Goal: Task Accomplishment & Management: Use online tool/utility

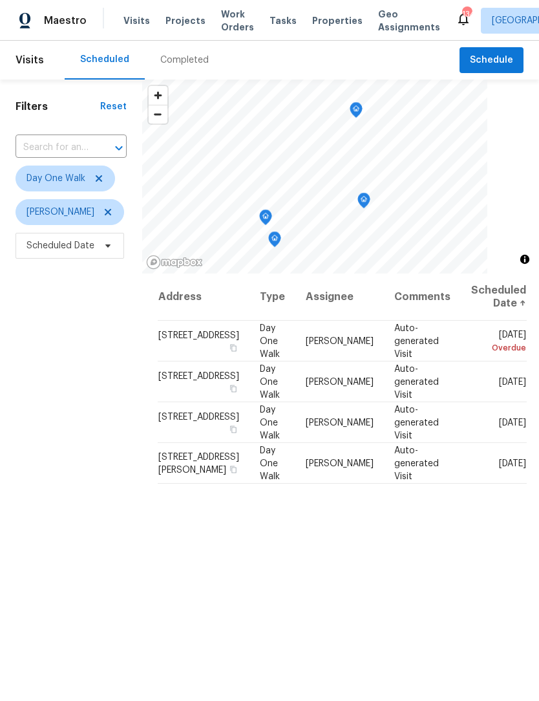
click at [76, 157] on input "text" at bounding box center [53, 148] width 75 height 20
type input "2997 bur"
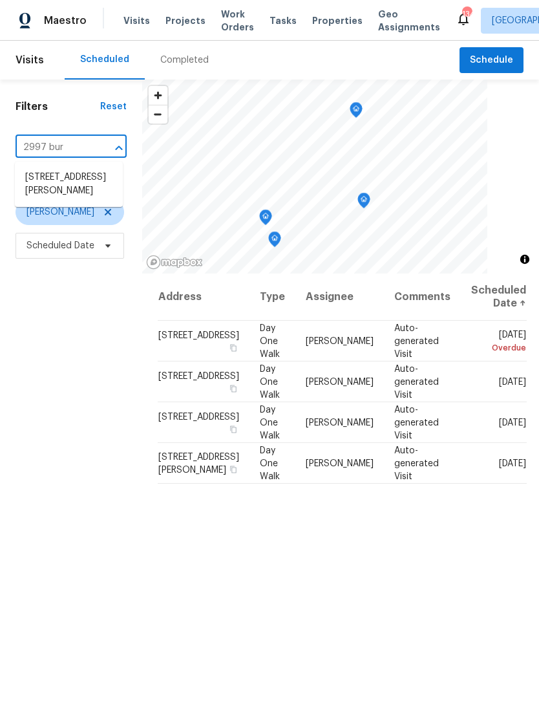
click at [174, 63] on div "Completed" at bounding box center [184, 60] width 48 height 13
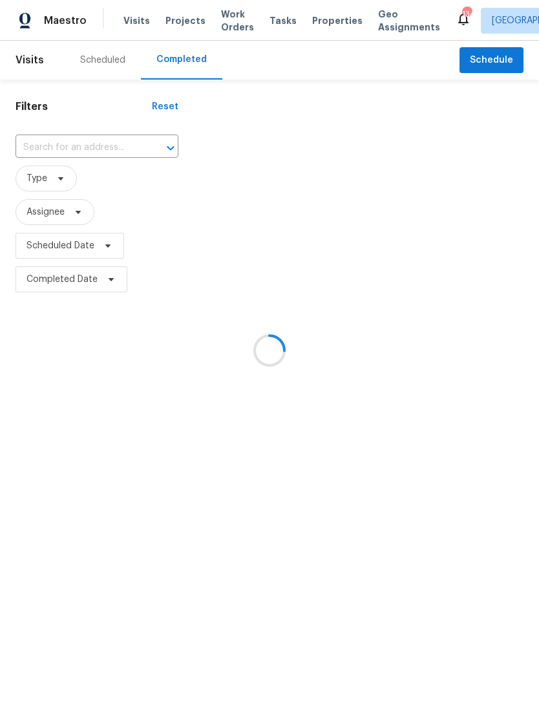
click at [90, 147] on div at bounding box center [269, 350] width 539 height 701
click at [92, 154] on div at bounding box center [269, 350] width 539 height 701
click at [91, 143] on div at bounding box center [269, 350] width 539 height 701
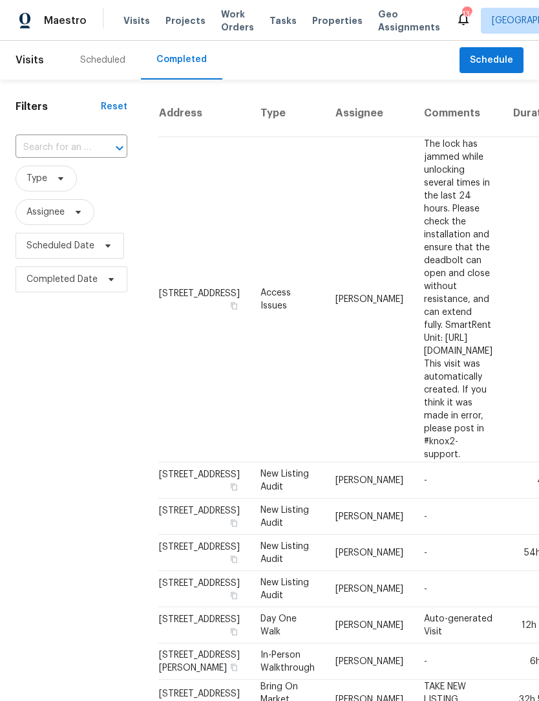
click at [86, 149] on input "text" at bounding box center [54, 148] width 76 height 20
type input "2997 burton"
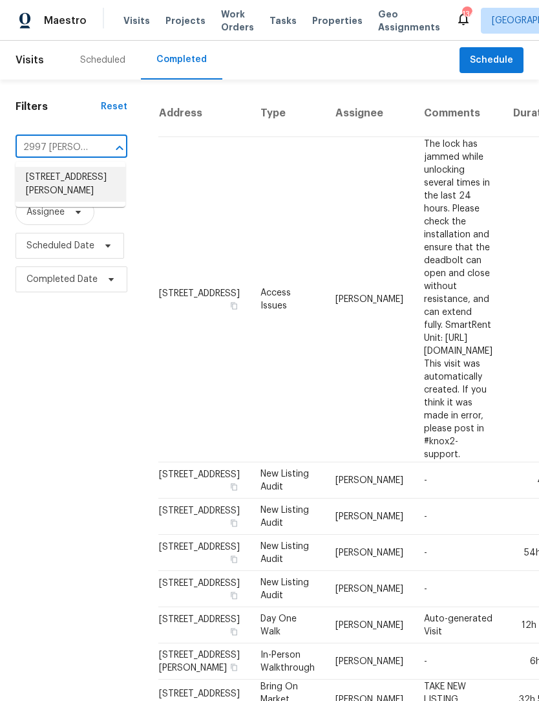
click at [81, 184] on li "2997 Burton Cir, Gainesville, GA 30507" at bounding box center [71, 184] width 110 height 35
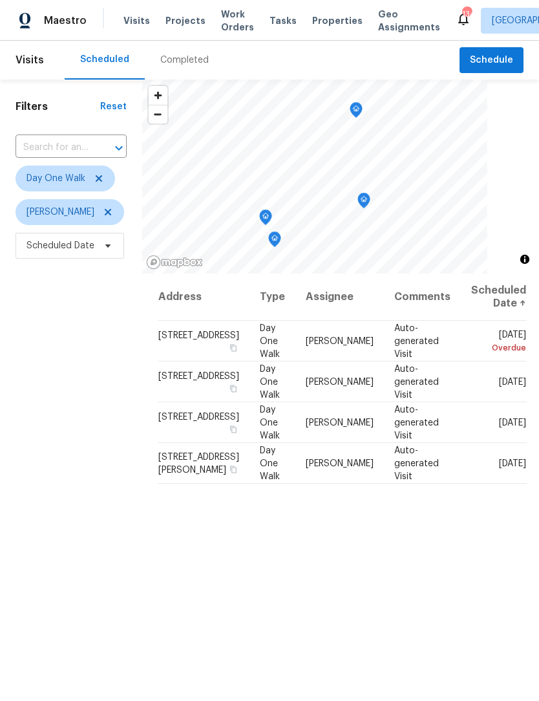
click at [78, 154] on input "text" at bounding box center [53, 148] width 75 height 20
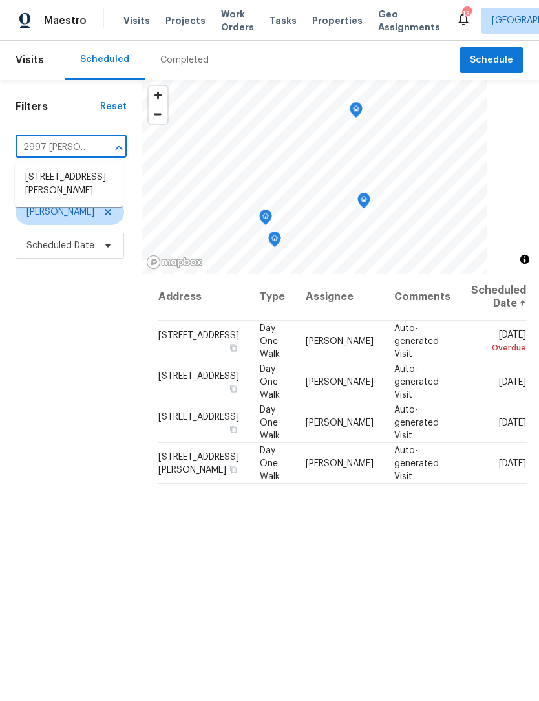
type input "2997 Burton"
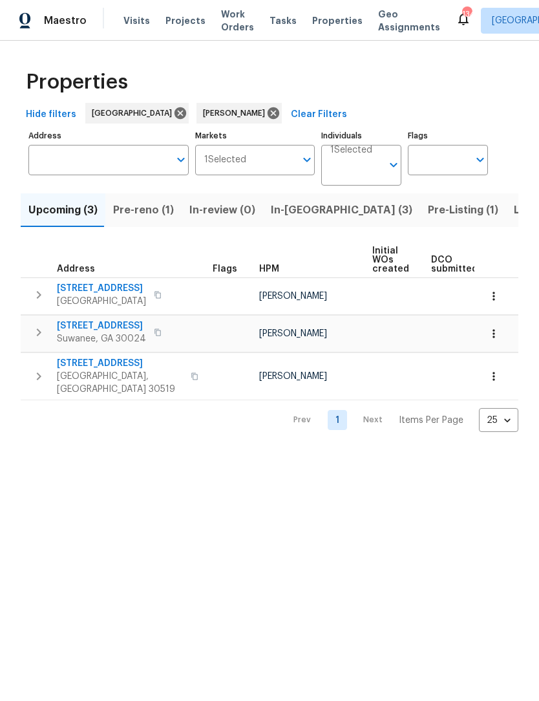
click at [428, 209] on span "Pre-Listing (1)" at bounding box center [463, 210] width 70 height 18
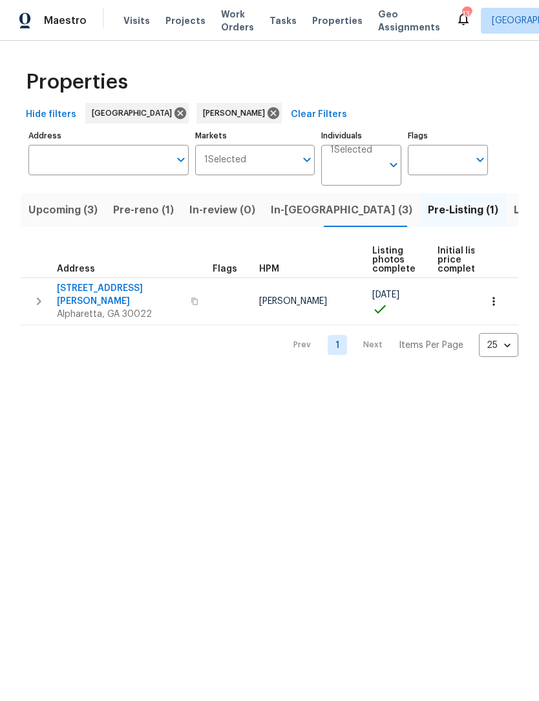
click at [116, 293] on span "10515 Colony Glen Dr" at bounding box center [120, 295] width 126 height 26
click at [514, 213] on span "Listed (12)" at bounding box center [540, 210] width 53 height 18
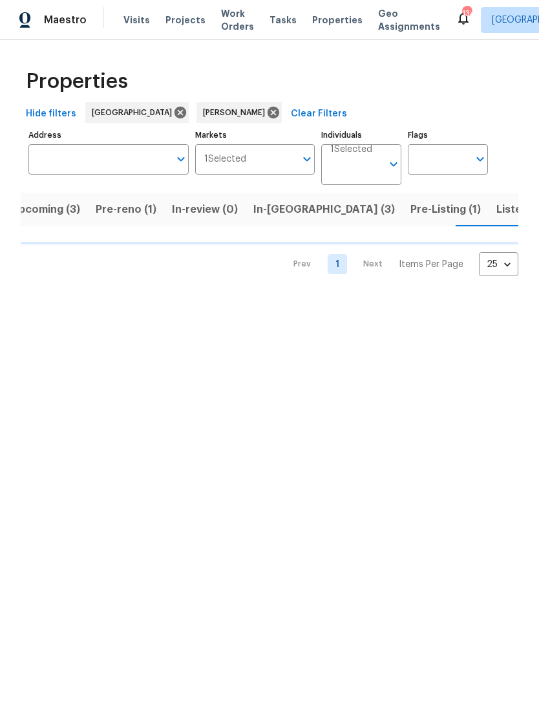
scroll to position [0, 19]
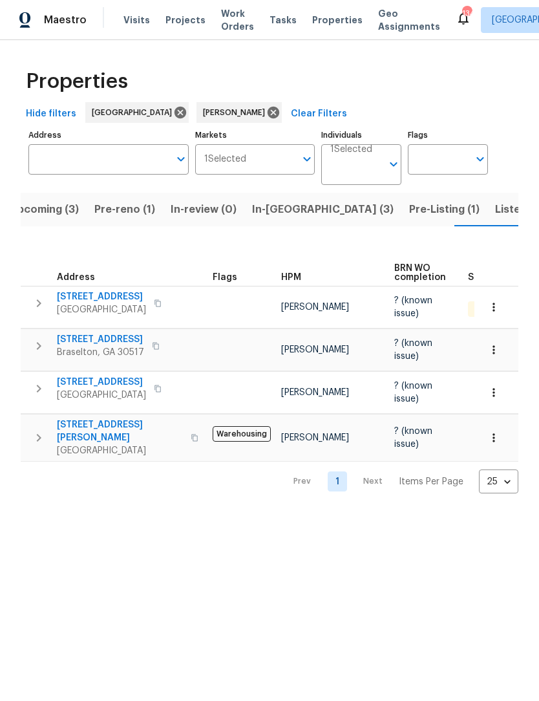
click at [495, 206] on span "Listed (12)" at bounding box center [521, 210] width 53 height 18
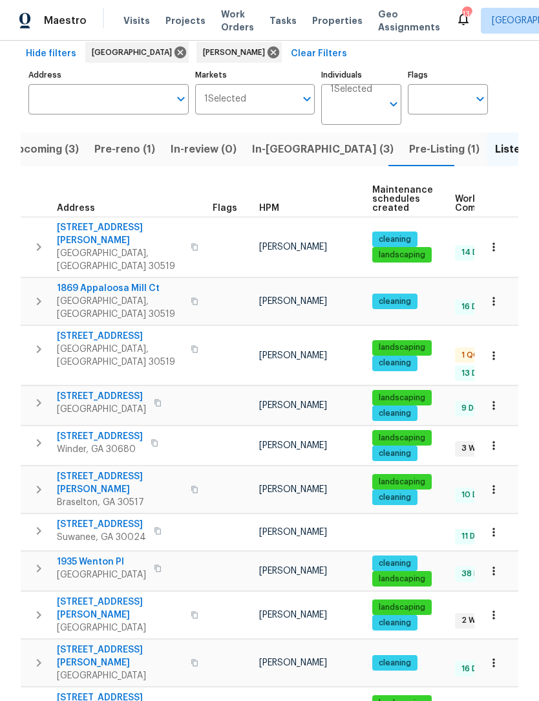
scroll to position [60, 0]
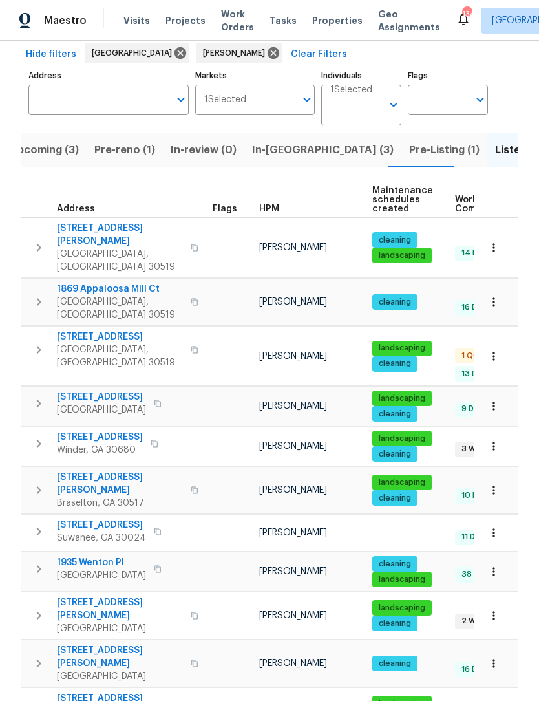
click at [409, 151] on span "Pre-Listing (1)" at bounding box center [444, 150] width 70 height 18
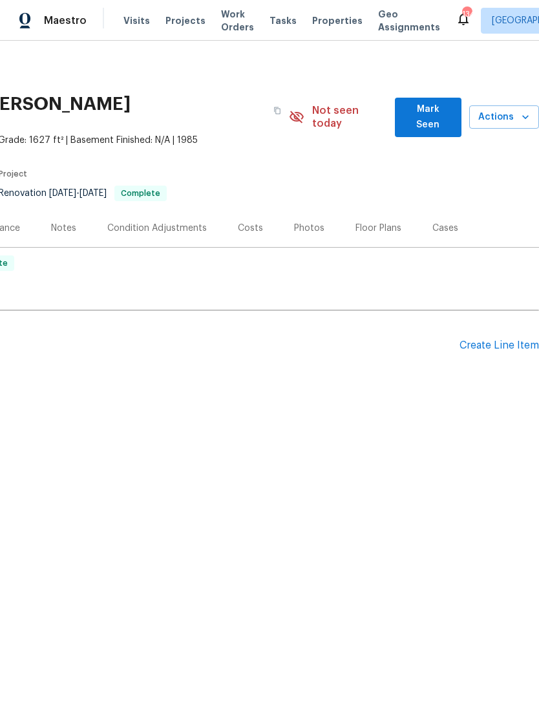
scroll to position [0, 191]
click at [443, 100] on button "Mark Seen" at bounding box center [428, 117] width 67 height 39
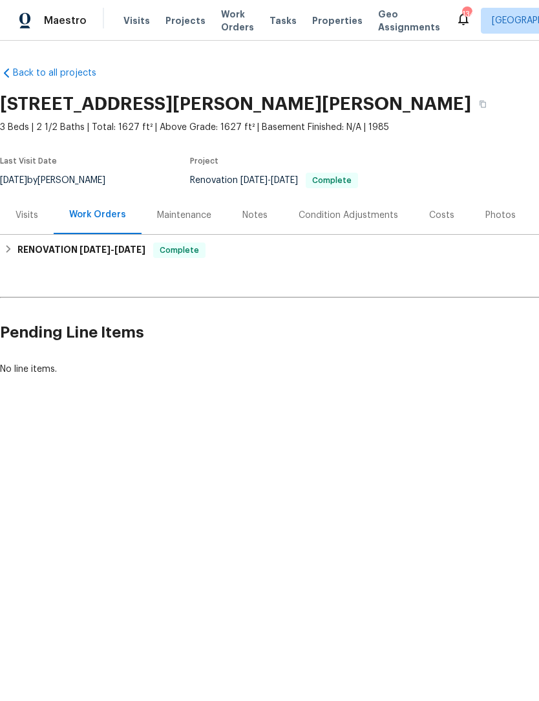
scroll to position [0, -1]
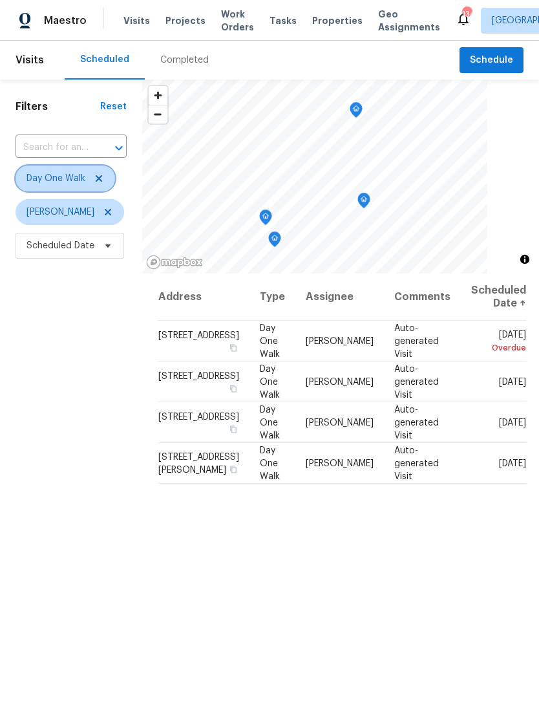
click at [97, 179] on icon at bounding box center [99, 178] width 10 height 10
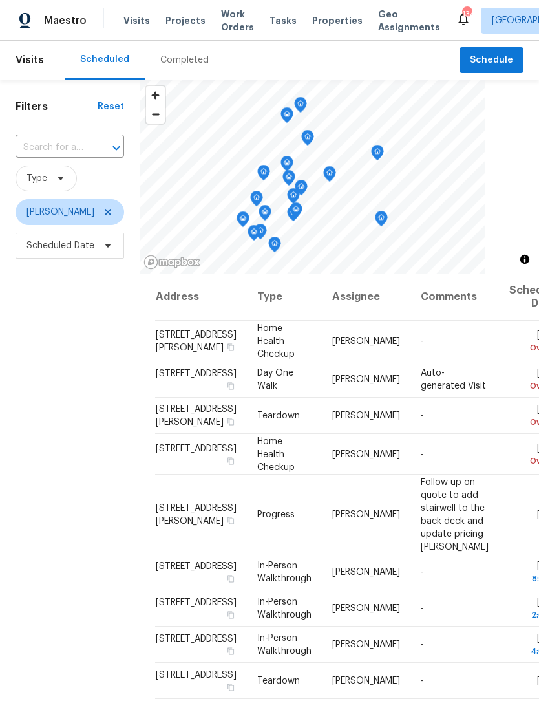
click at [72, 152] on input "text" at bounding box center [52, 148] width 72 height 20
type input "3519 cast"
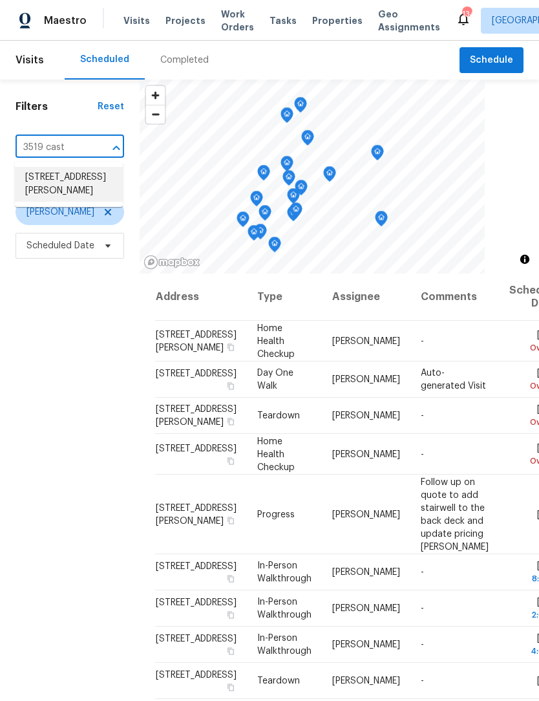
click at [85, 187] on li "[STREET_ADDRESS][PERSON_NAME]" at bounding box center [69, 184] width 108 height 35
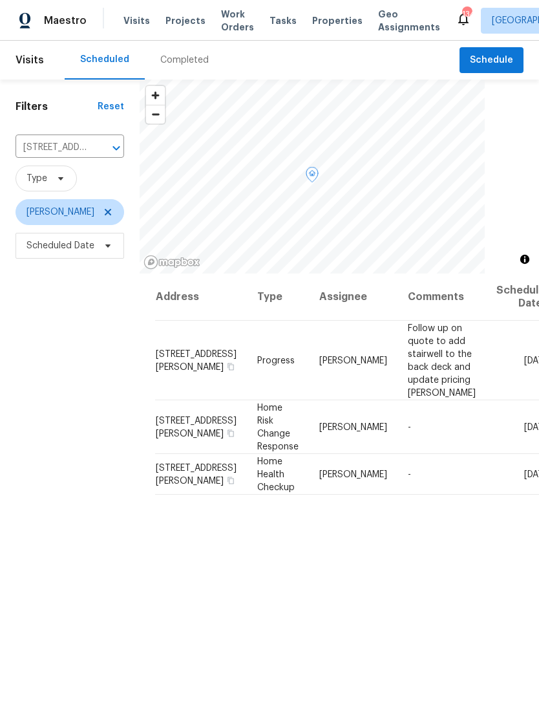
click at [0, 0] on icon at bounding box center [0, 0] width 0 height 0
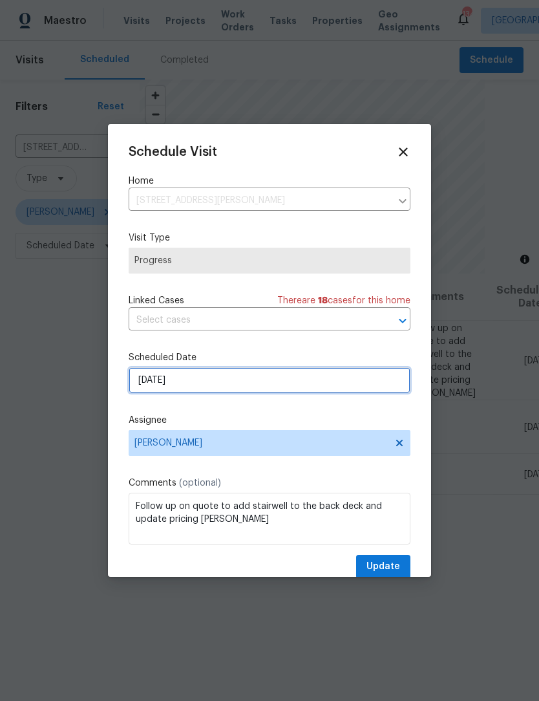
click at [196, 390] on input "9/1/2025" at bounding box center [270, 380] width 282 height 26
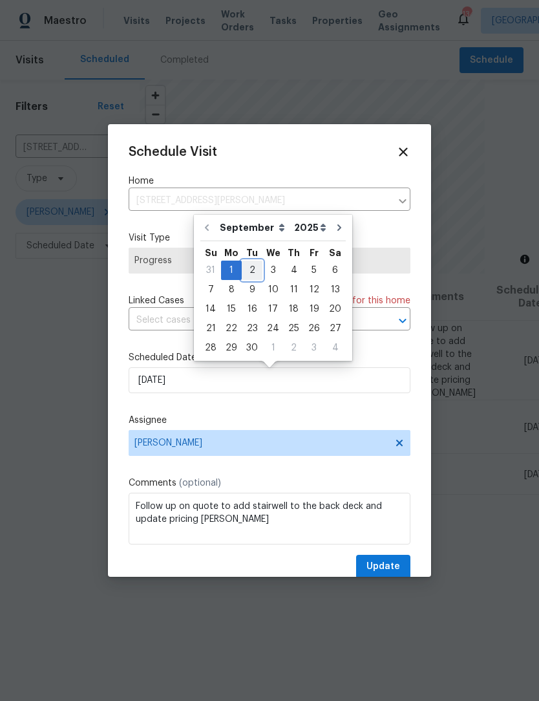
click at [252, 271] on div "2" at bounding box center [252, 270] width 21 height 18
type input "9/2/2025"
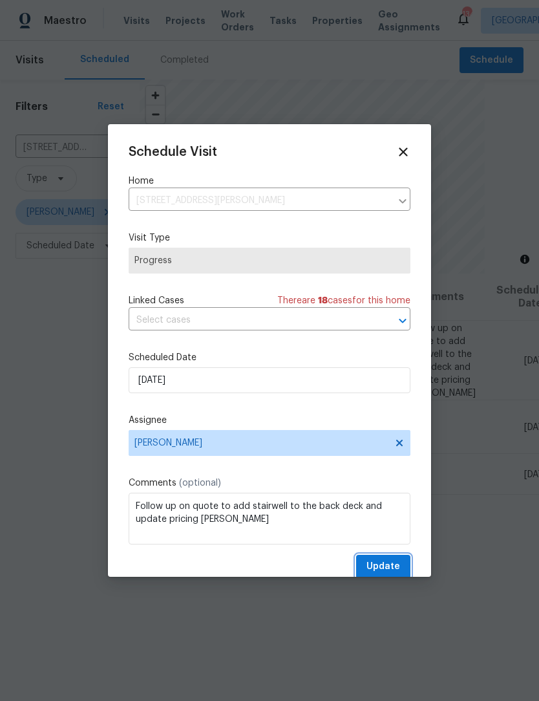
click at [392, 567] on span "Update" at bounding box center [384, 566] width 34 height 16
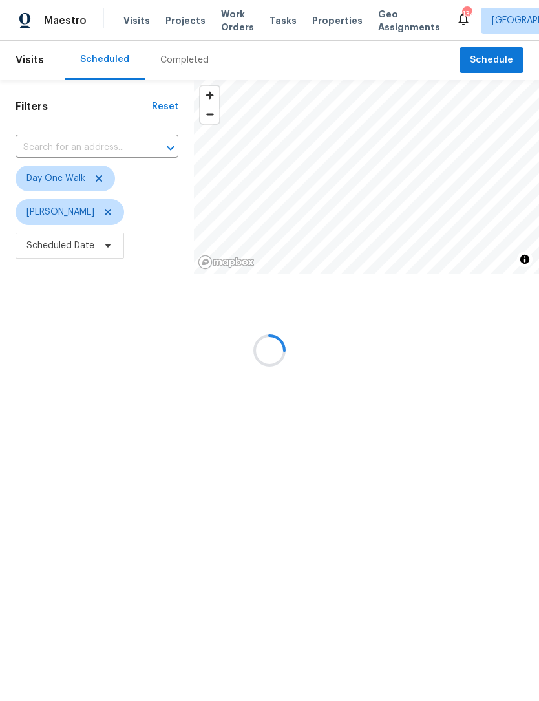
click at [101, 177] on div at bounding box center [269, 350] width 539 height 701
click at [96, 179] on icon at bounding box center [99, 178] width 10 height 10
click at [91, 147] on div at bounding box center [269, 350] width 539 height 701
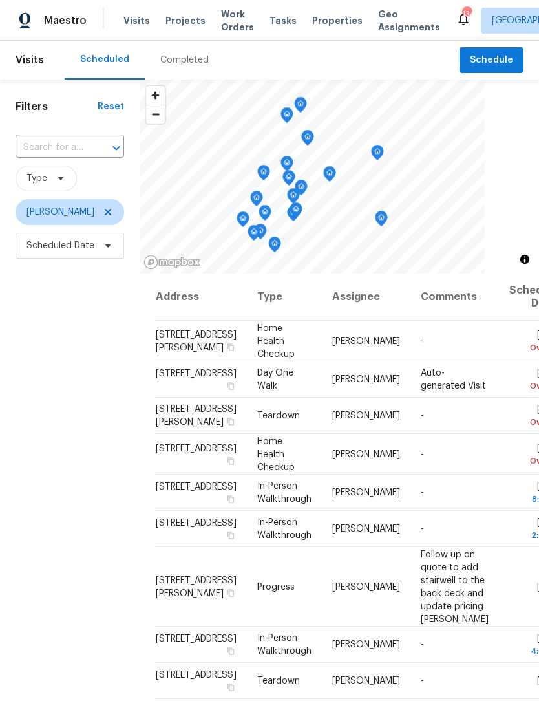
click at [71, 144] on input "text" at bounding box center [52, 148] width 72 height 20
type input "1900 chatt"
click at [84, 185] on li "[STREET_ADDRESS]" at bounding box center [69, 177] width 108 height 21
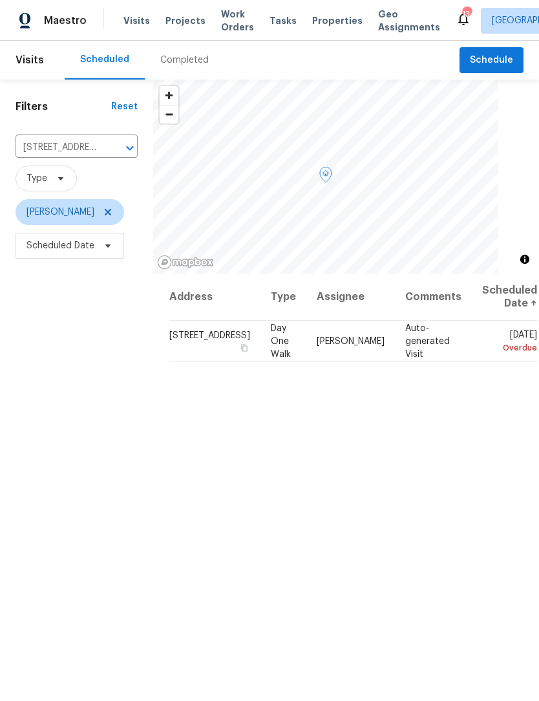
click at [0, 0] on icon at bounding box center [0, 0] width 0 height 0
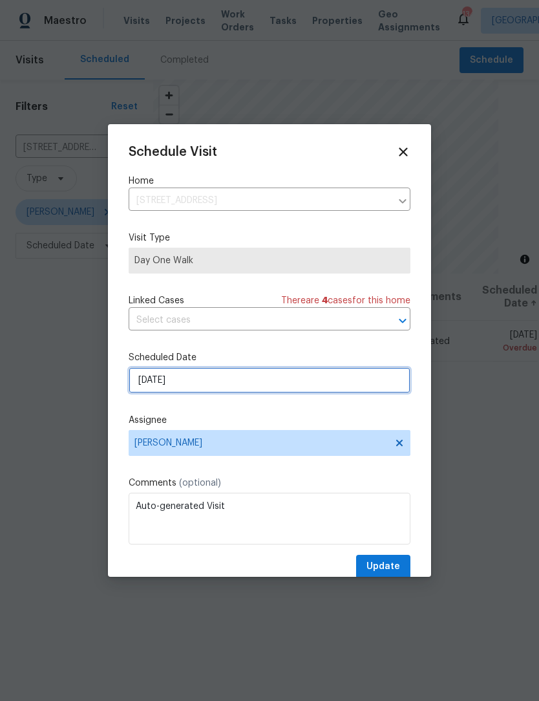
click at [193, 392] on input "8/29/2025" at bounding box center [270, 380] width 282 height 26
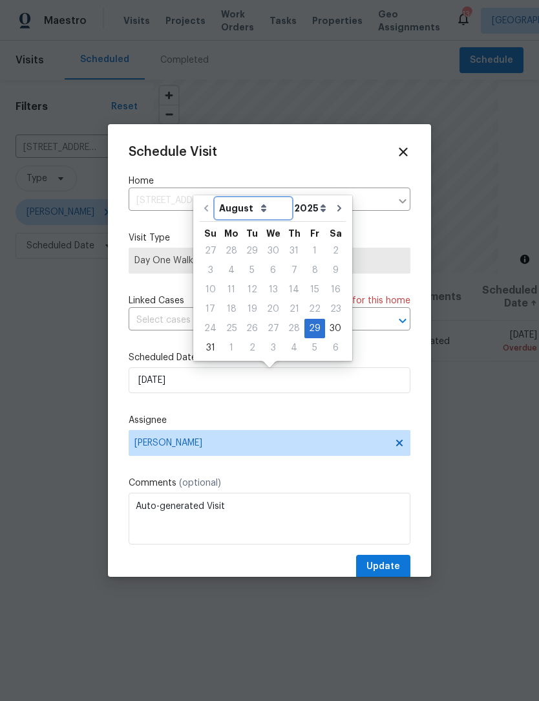
click at [251, 208] on select "August September October November December" at bounding box center [253, 207] width 75 height 19
select select "8"
type input "9/29/2025"
select select "8"
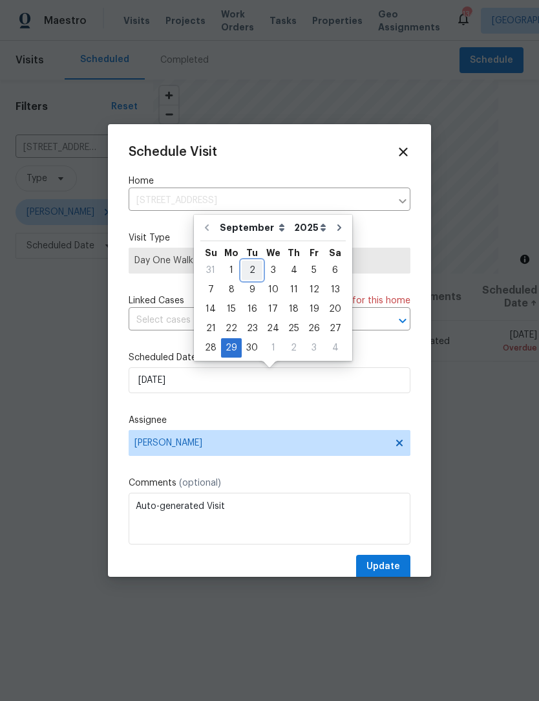
click at [248, 274] on div "2" at bounding box center [252, 270] width 21 height 18
type input "[DATE]"
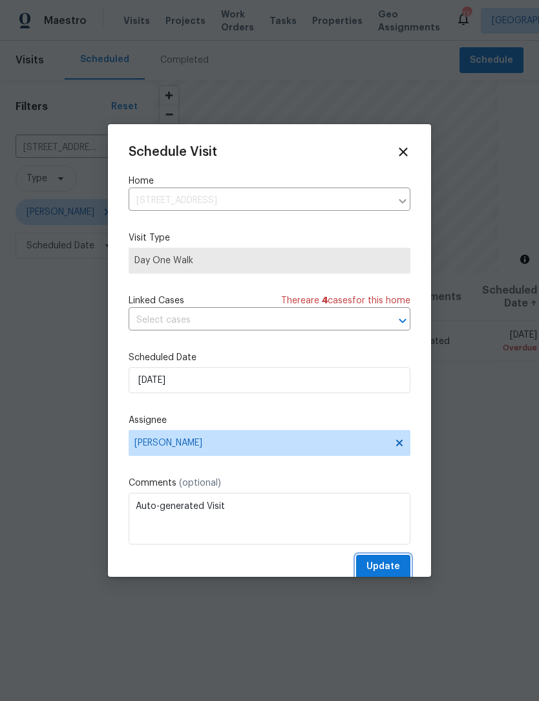
click at [385, 567] on span "Update" at bounding box center [384, 566] width 34 height 16
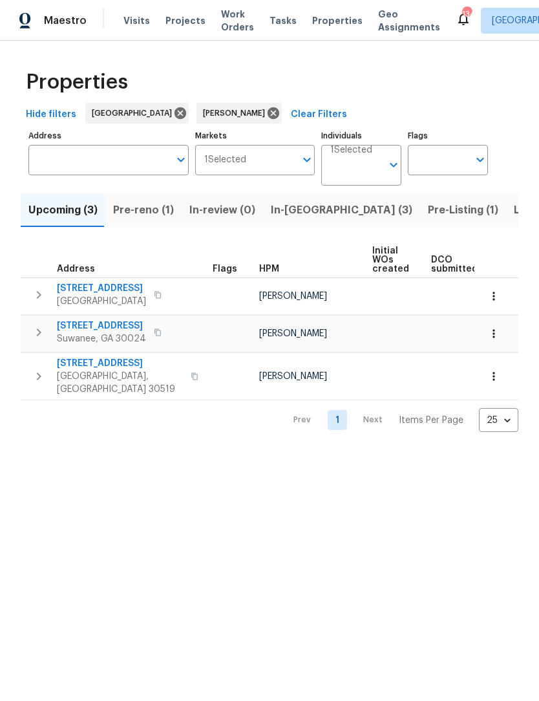
click at [514, 209] on span "Listed (12)" at bounding box center [540, 210] width 53 height 18
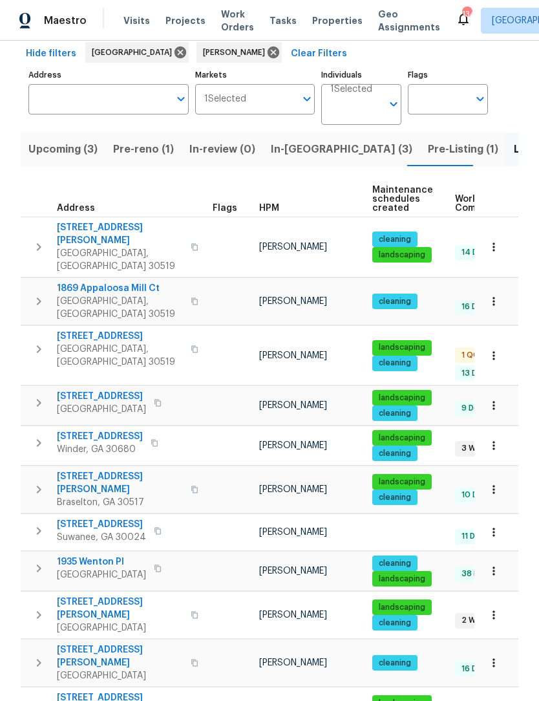
scroll to position [60, 0]
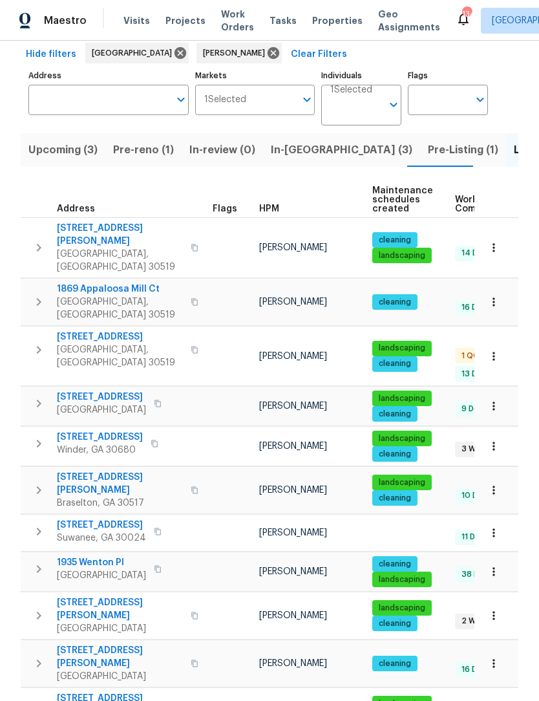
click at [105, 330] on span "3519 Cast Palm Dr" at bounding box center [120, 336] width 126 height 13
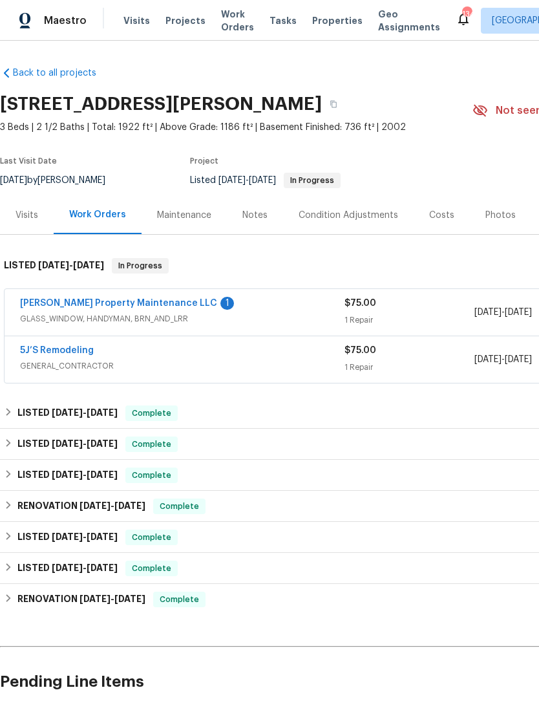
click at [112, 307] on link "[PERSON_NAME] Property Maintenance LLC" at bounding box center [118, 303] width 197 height 9
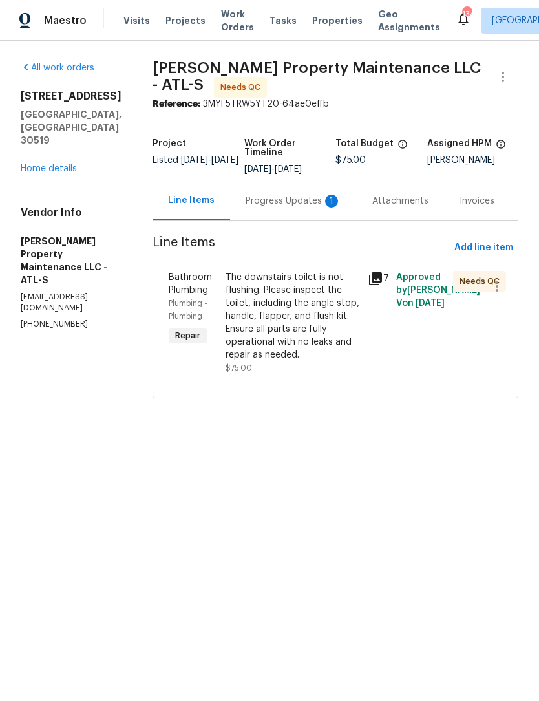
click at [291, 304] on div "The downstairs toilet is not flushing. Please inspect the toilet, including the…" at bounding box center [293, 316] width 134 height 90
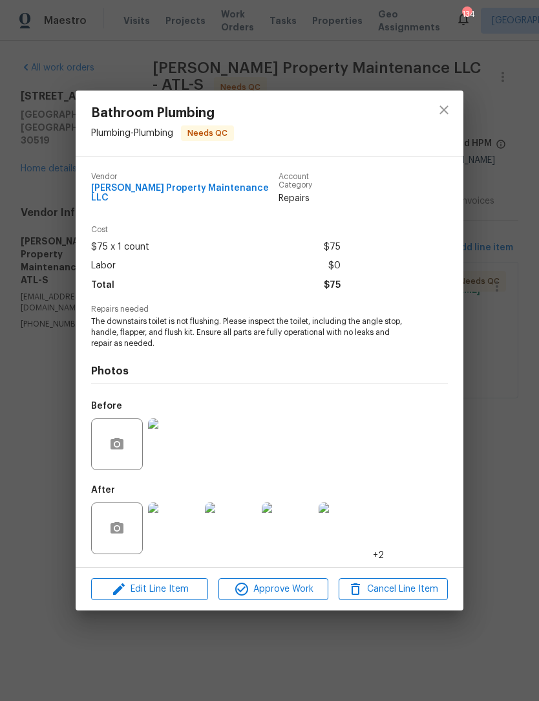
click at [180, 533] on img at bounding box center [174, 528] width 52 height 52
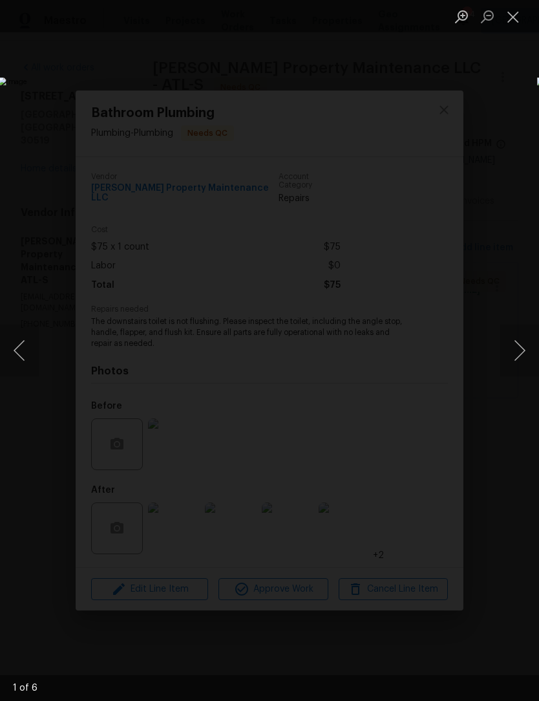
click at [518, 356] on button "Next image" at bounding box center [519, 350] width 39 height 52
click at [514, 356] on button "Next image" at bounding box center [519, 350] width 39 height 52
click at [516, 359] on button "Next image" at bounding box center [519, 350] width 39 height 52
click at [515, 365] on button "Next image" at bounding box center [519, 350] width 39 height 52
click at [518, 364] on button "Next image" at bounding box center [519, 350] width 39 height 52
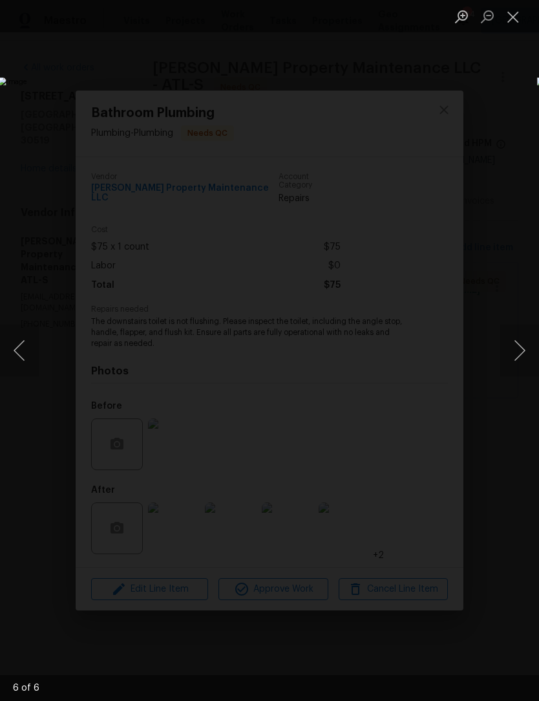
click at [520, 359] on button "Next image" at bounding box center [519, 350] width 39 height 52
click at [522, 360] on button "Next image" at bounding box center [519, 350] width 39 height 52
click at [512, 25] on button "Close lightbox" at bounding box center [513, 16] width 26 height 23
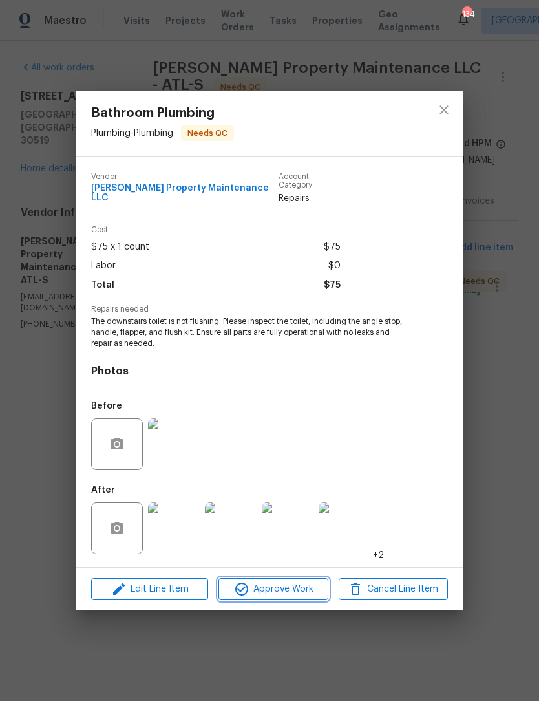
click at [301, 590] on span "Approve Work" at bounding box center [272, 589] width 101 height 16
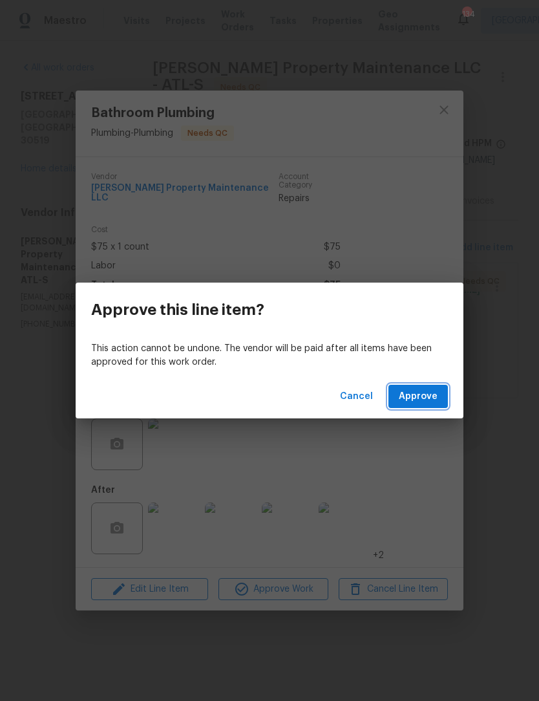
click at [422, 399] on span "Approve" at bounding box center [418, 396] width 39 height 16
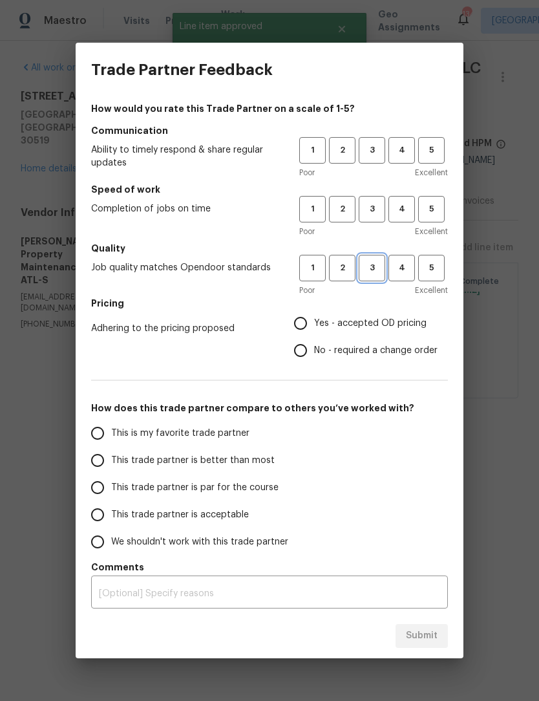
click at [377, 271] on span "3" at bounding box center [372, 268] width 24 height 15
click at [375, 209] on span "3" at bounding box center [372, 209] width 24 height 15
click at [374, 158] on button "3" at bounding box center [372, 150] width 27 height 27
click at [303, 330] on input "Yes - accepted OD pricing" at bounding box center [300, 323] width 27 height 27
radio input "true"
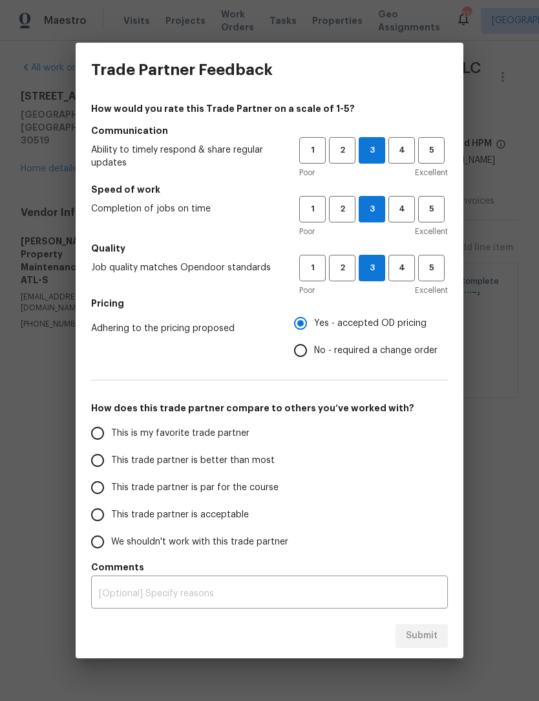
click at [106, 485] on input "This trade partner is par for the course" at bounding box center [97, 487] width 27 height 27
radio input "false"
click at [100, 463] on input "This trade partner is better than most" at bounding box center [97, 460] width 27 height 27
click at [425, 635] on span "Submit" at bounding box center [422, 636] width 32 height 16
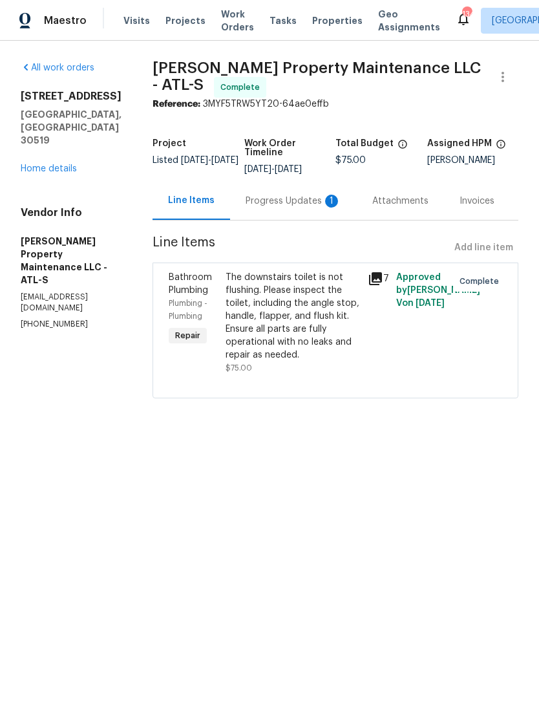
radio input "true"
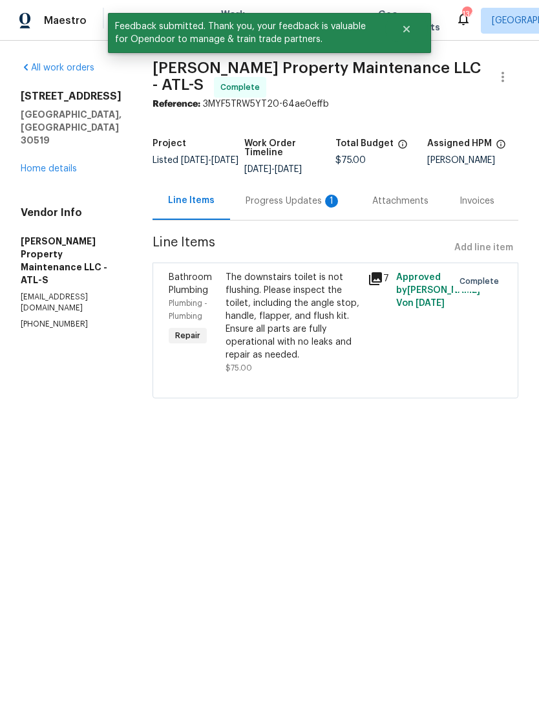
click at [303, 202] on div "Progress Updates 1" at bounding box center [294, 201] width 96 height 13
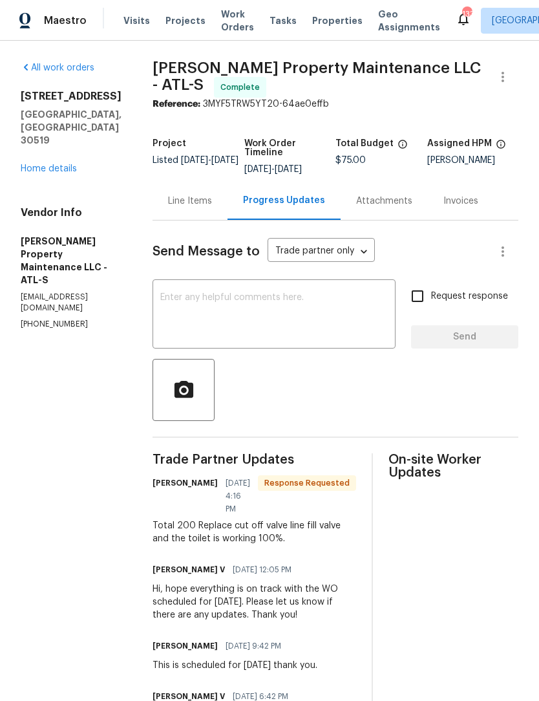
click at [182, 207] on div "Line Items" at bounding box center [190, 201] width 44 height 13
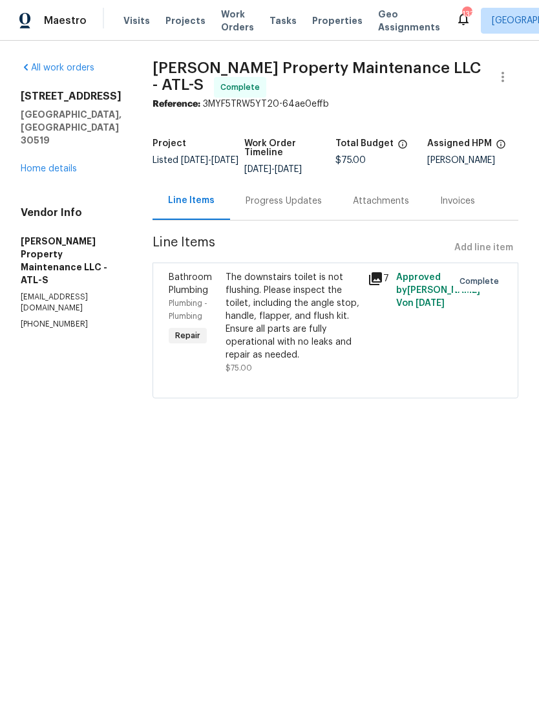
click at [52, 164] on link "Home details" at bounding box center [49, 168] width 56 height 9
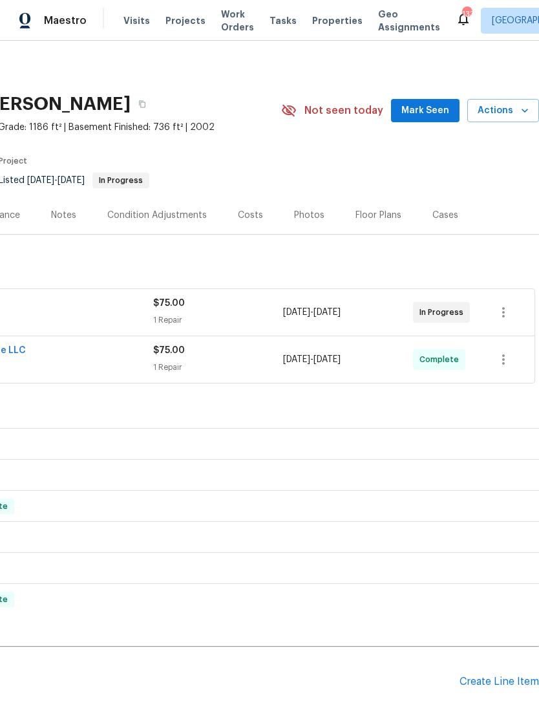
scroll to position [0, 191]
click at [434, 111] on span "Mark Seen" at bounding box center [425, 111] width 48 height 16
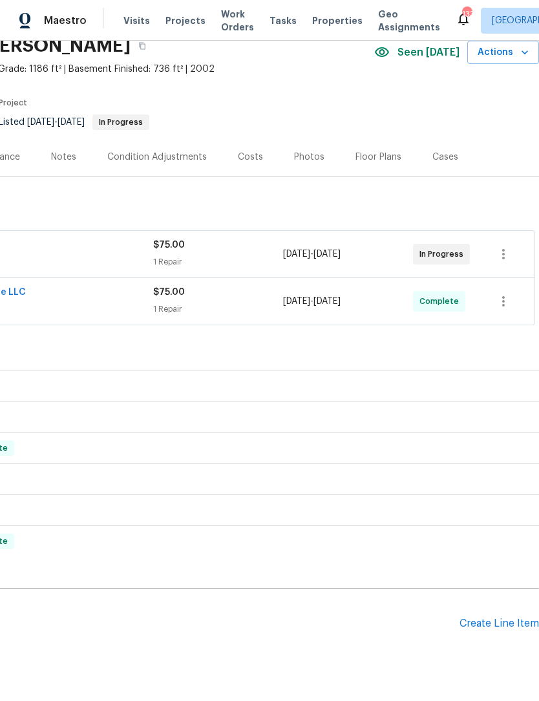
scroll to position [59, 191]
click at [490, 622] on div "Create Line Item" at bounding box center [500, 622] width 80 height 12
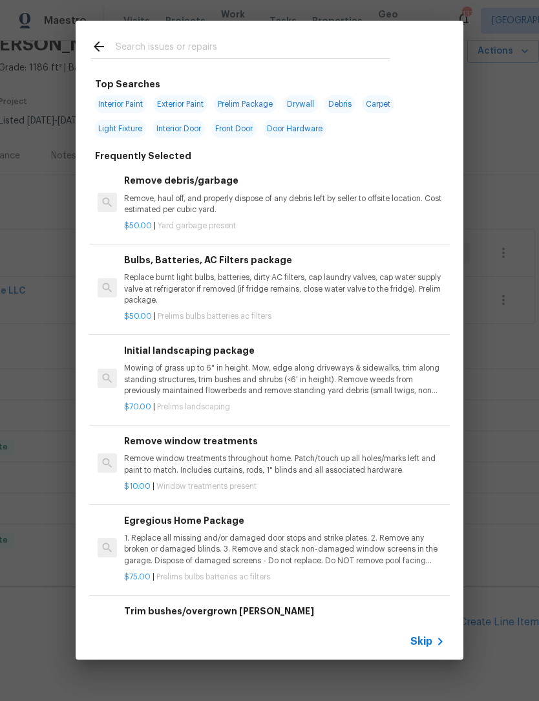
click at [201, 44] on input "text" at bounding box center [253, 48] width 274 height 19
type input "P"
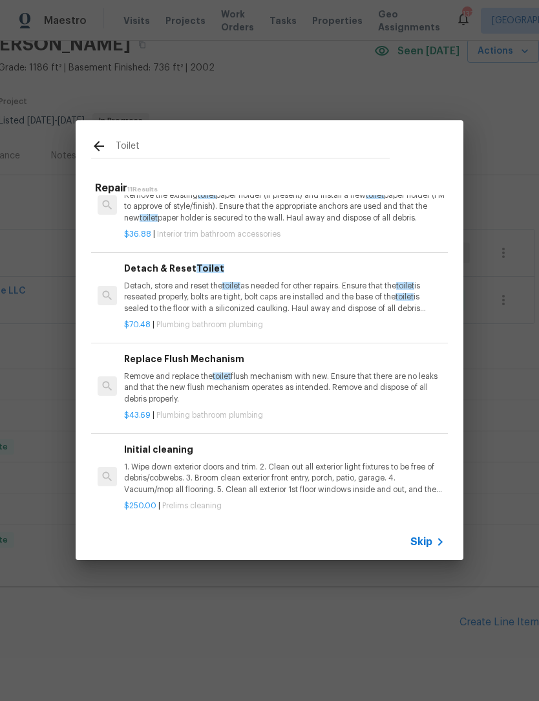
scroll to position [623, 0]
type input "Toilet"
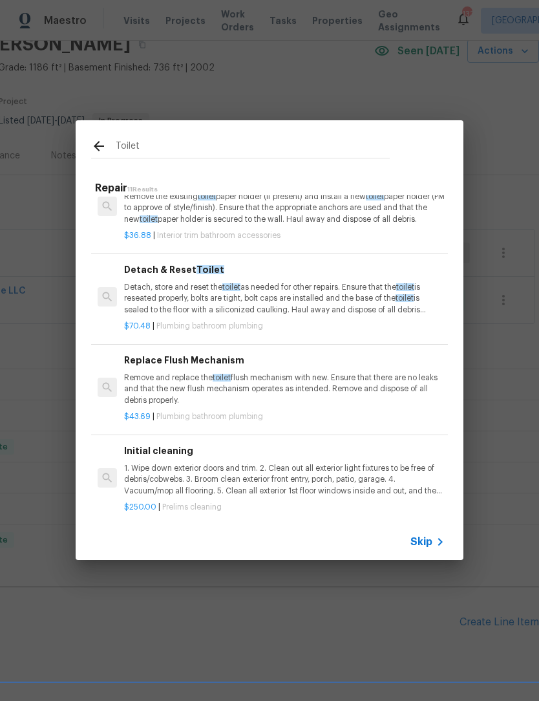
click at [97, 140] on icon at bounding box center [99, 146] width 16 height 16
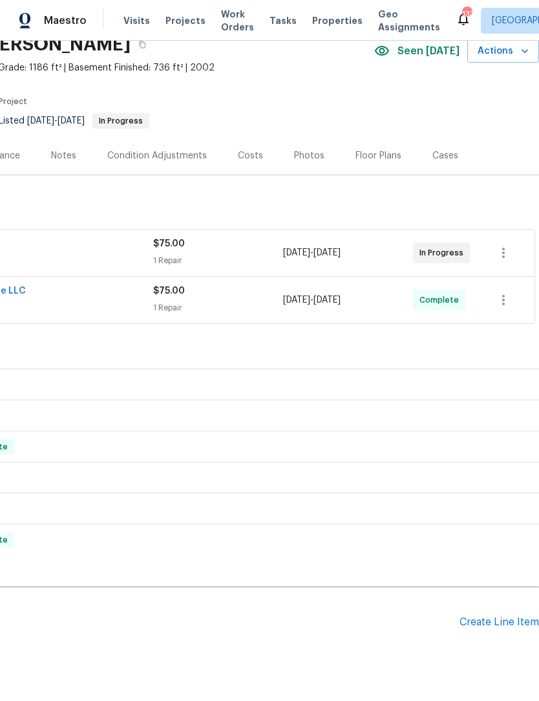
click at [495, 619] on div "Create Line Item" at bounding box center [500, 622] width 80 height 12
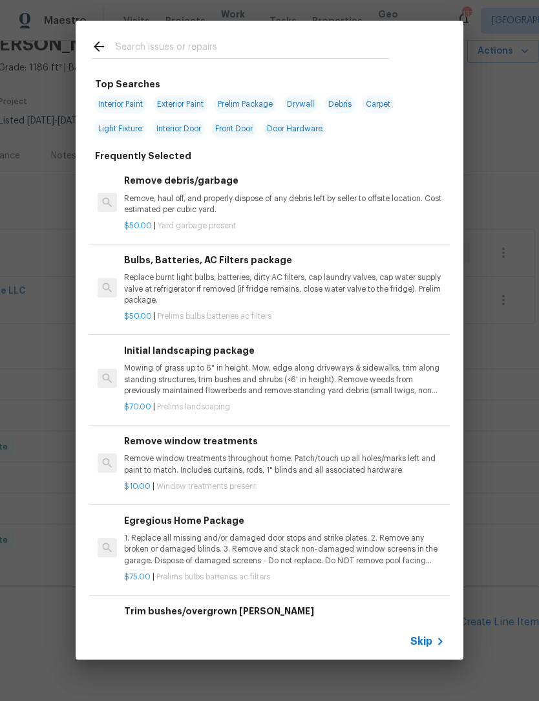
click at [220, 45] on input "text" at bounding box center [253, 48] width 274 height 19
type input "Plumb"
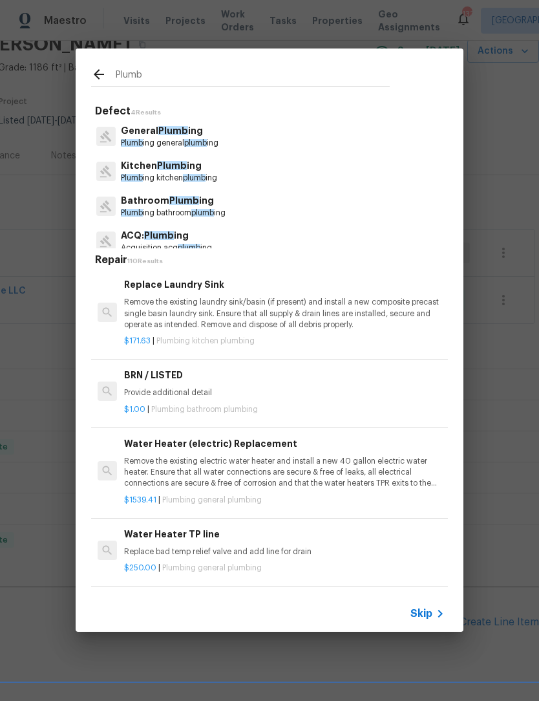
click at [187, 131] on p "General Plumb ing" at bounding box center [170, 131] width 98 height 14
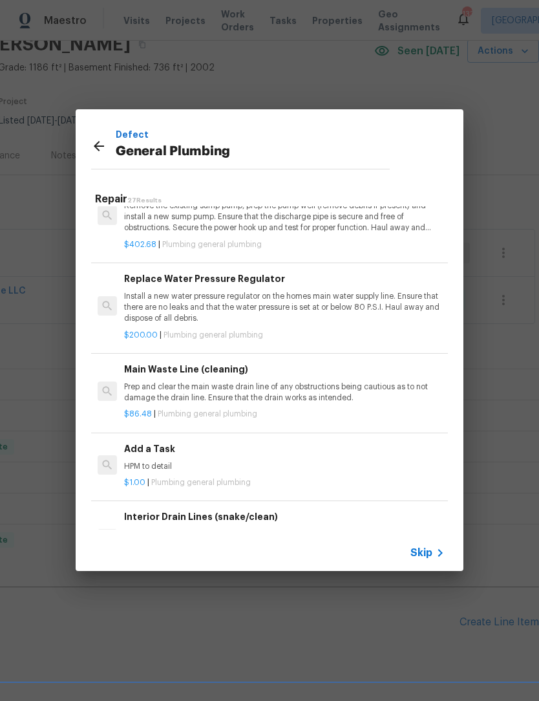
scroll to position [1239, 0]
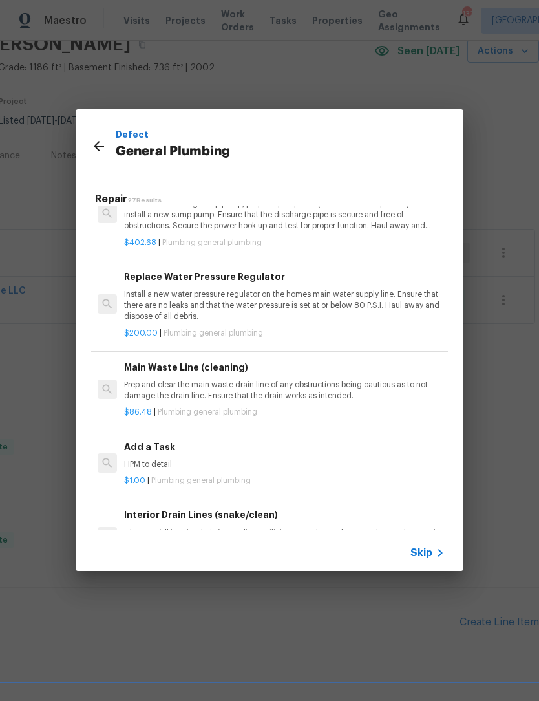
click at [155, 459] on p "HPM to detail" at bounding box center [284, 464] width 321 height 11
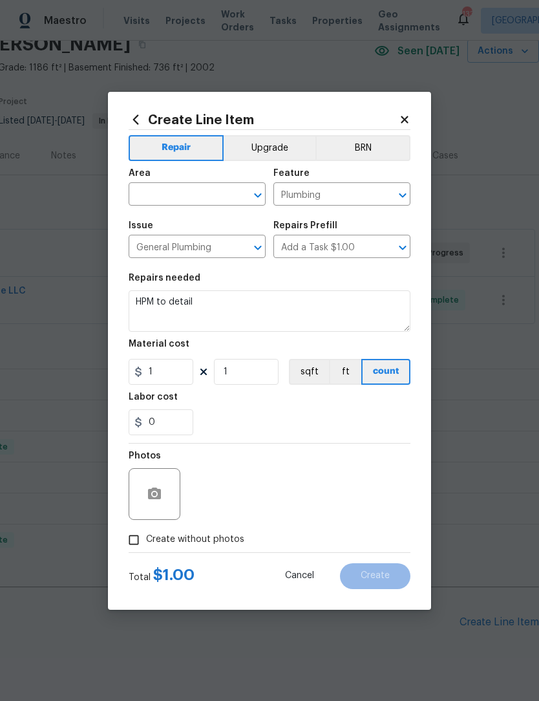
click at [253, 199] on icon "Open" at bounding box center [258, 195] width 16 height 16
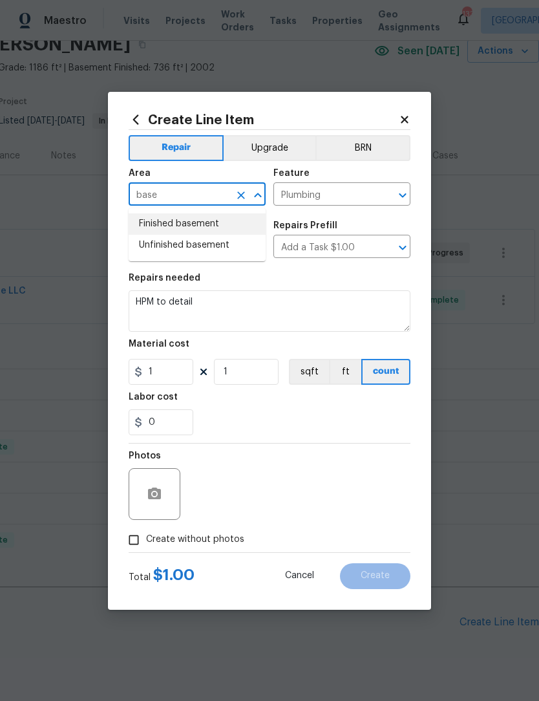
click at [212, 224] on li "Finished basement" at bounding box center [197, 223] width 137 height 21
type input "Finished basement"
click at [328, 187] on input "Plumbing" at bounding box center [323, 196] width 101 height 20
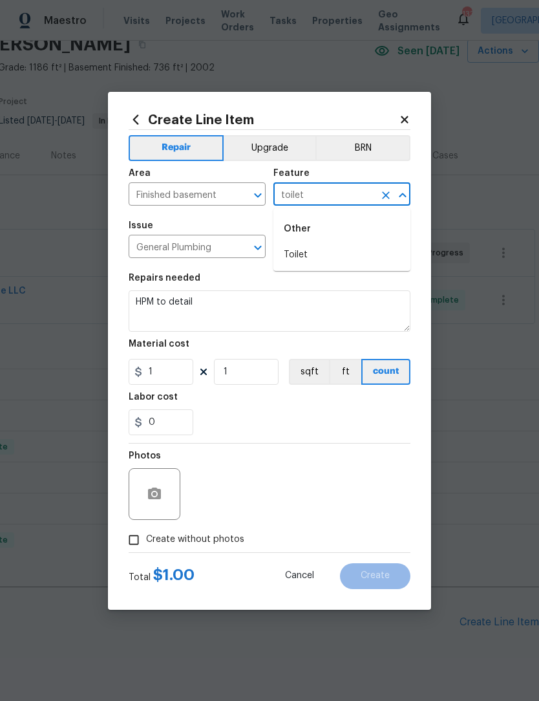
click at [310, 256] on li "Toilet" at bounding box center [341, 254] width 137 height 21
type input "Toilet"
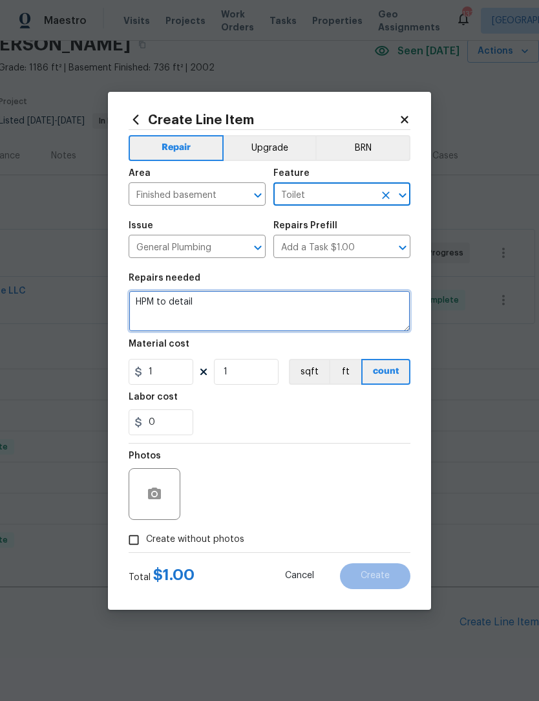
click at [233, 302] on textarea "HPM to detail" at bounding box center [270, 310] width 282 height 41
type textarea "H"
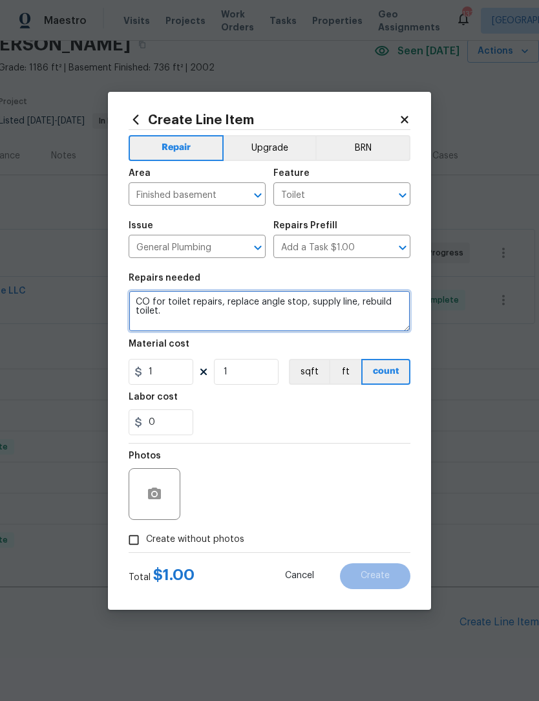
type textarea "CO for toilet repairs, replace angle stop, supply line, rebuild toilet."
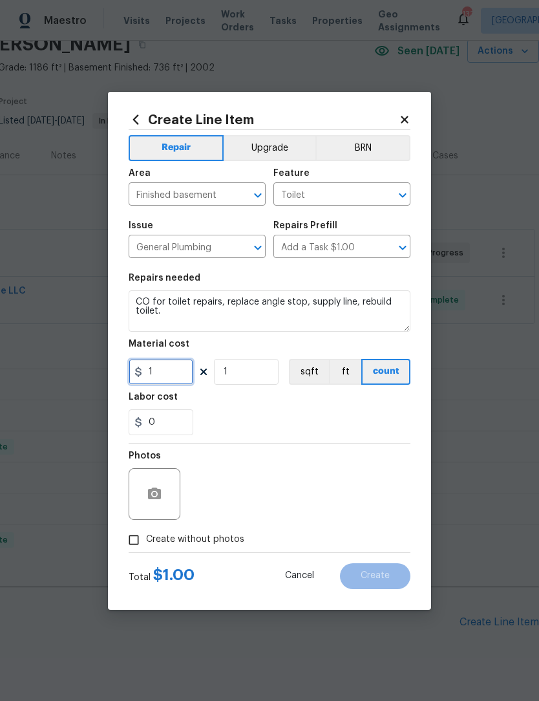
click at [182, 374] on input "1" at bounding box center [161, 372] width 65 height 26
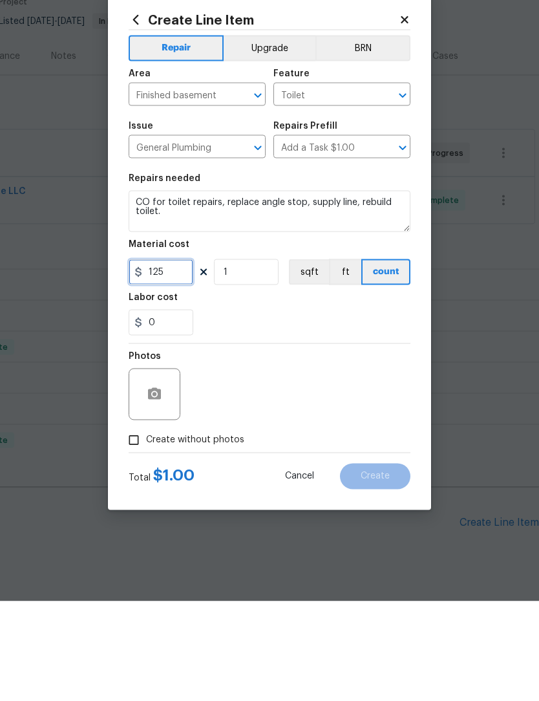
type input "125"
click at [135, 527] on input "Create without photos" at bounding box center [134, 539] width 25 height 25
checkbox input "true"
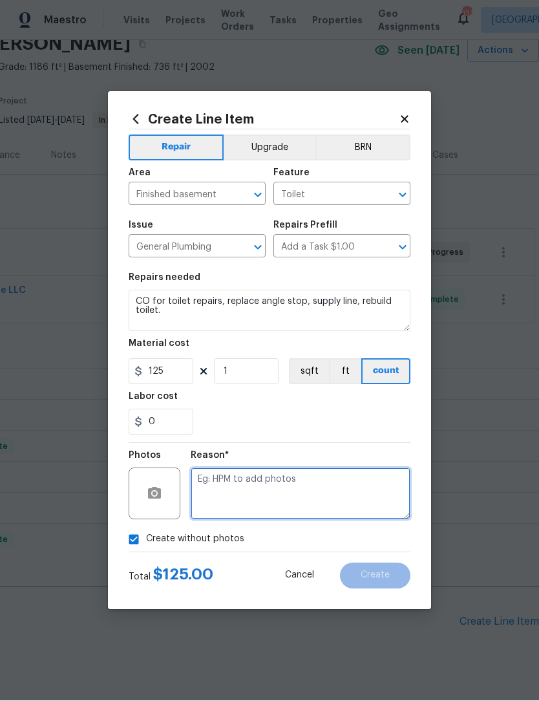
click at [267, 508] on textarea at bounding box center [301, 494] width 220 height 52
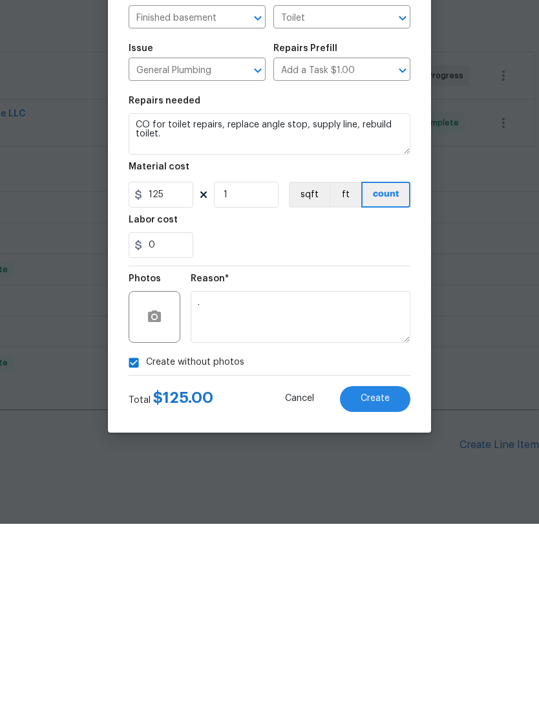
scroll to position [0, 0]
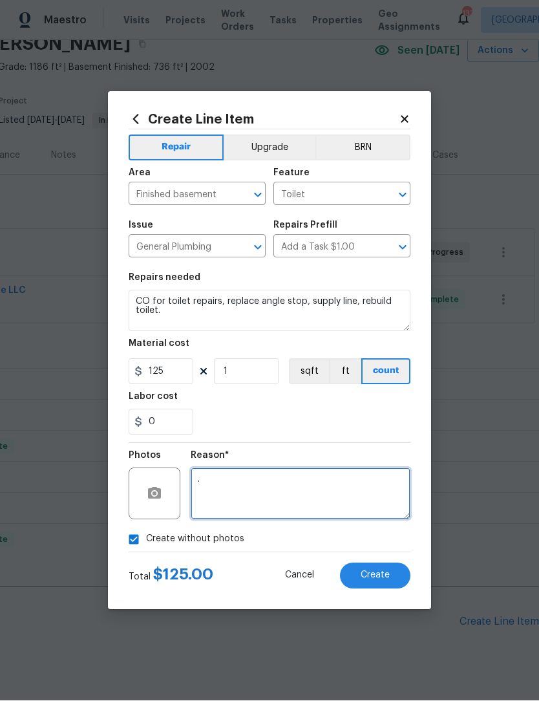
type textarea "."
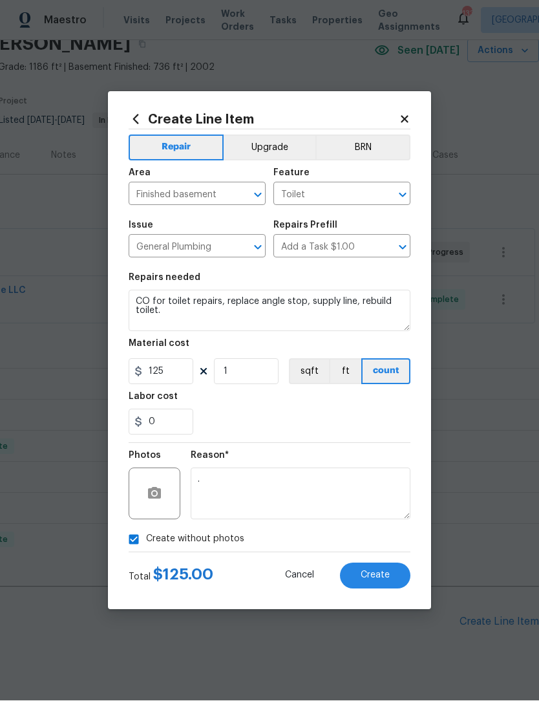
click at [387, 580] on span "Create" at bounding box center [375, 576] width 29 height 10
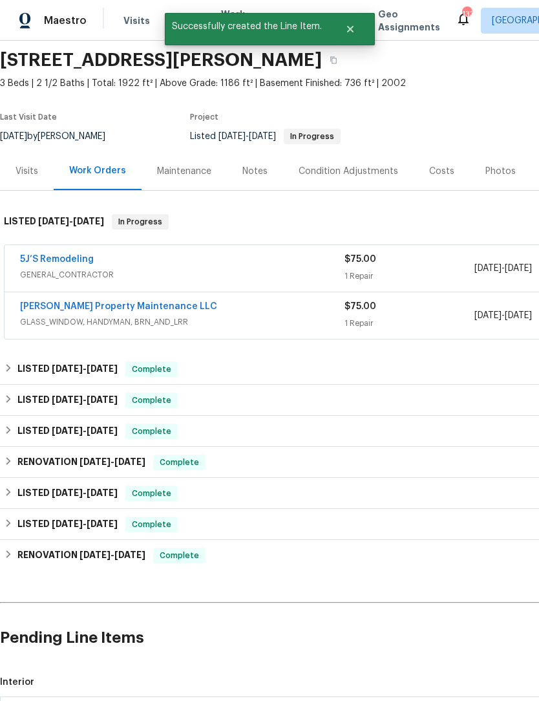
scroll to position [44, 0]
click at [102, 309] on link "Glen Property Maintenance LLC" at bounding box center [118, 306] width 197 height 9
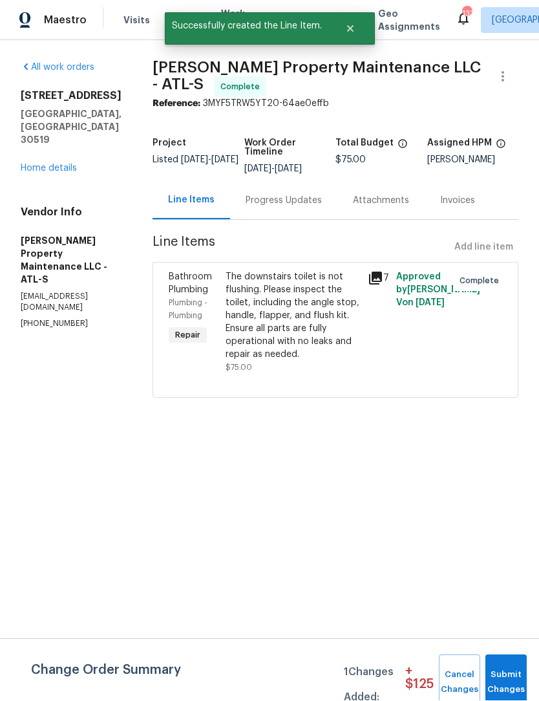
click at [300, 206] on div "Progress Updates" at bounding box center [284, 201] width 76 height 13
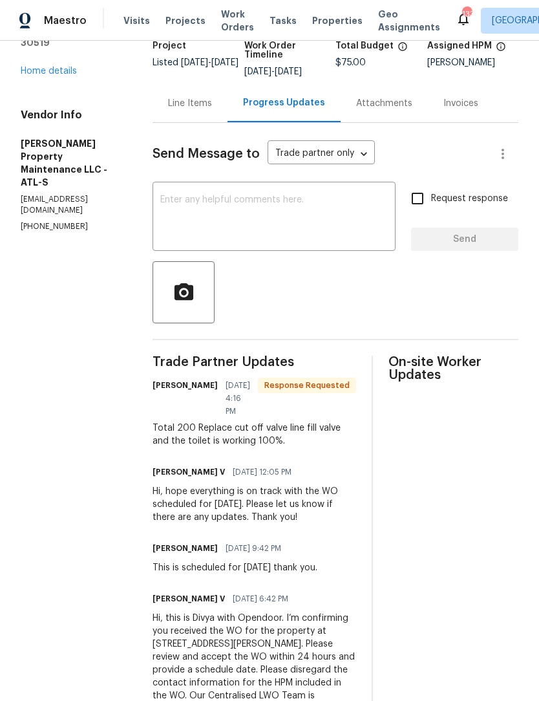
scroll to position [98, 0]
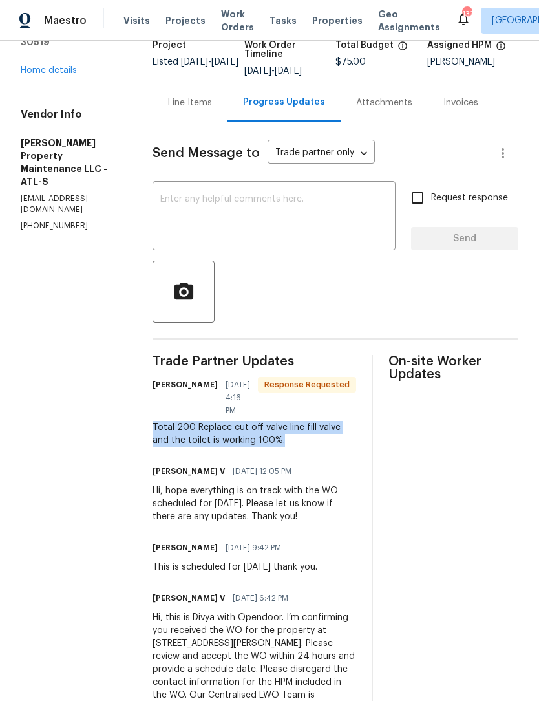
copy div "Total 200 Replace cut off valve line fill valve and the toilet is working 100%."
click at [197, 109] on div "Line Items" at bounding box center [190, 102] width 75 height 38
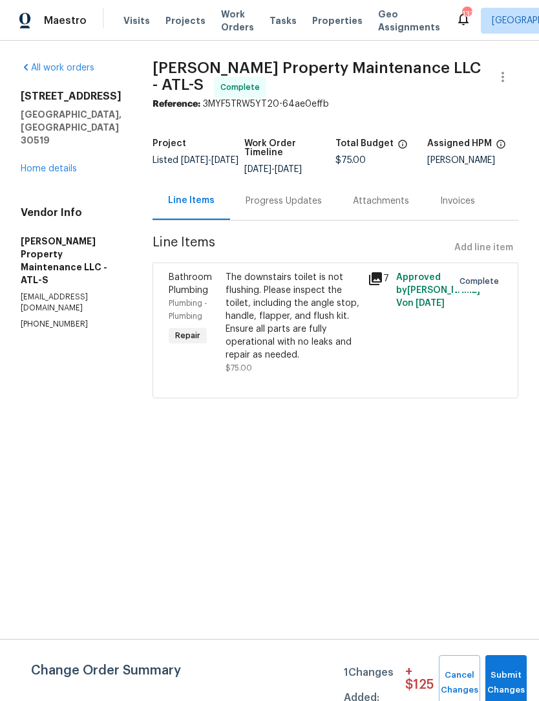
click at [279, 318] on div "The downstairs toilet is not flushing. Please inspect the toilet, including the…" at bounding box center [293, 316] width 134 height 90
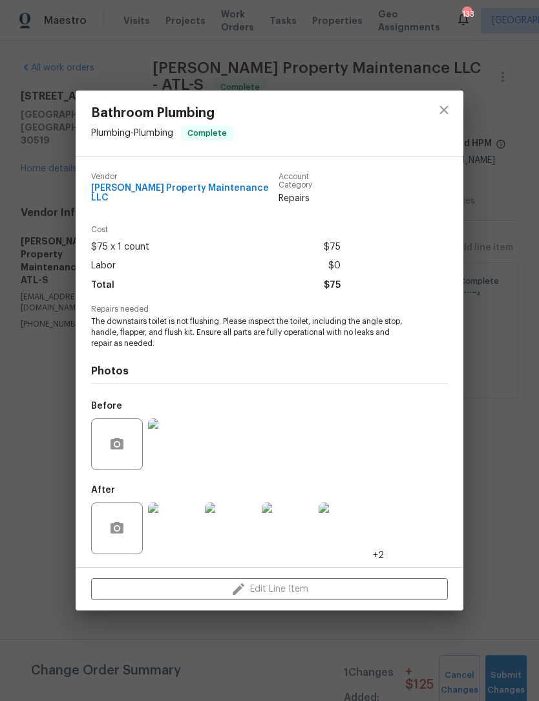
click at [176, 445] on img at bounding box center [174, 444] width 52 height 52
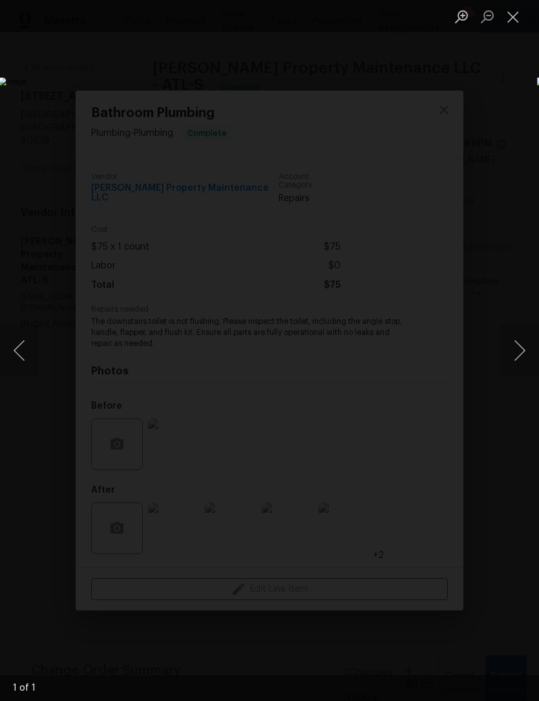
click at [517, 348] on button "Next image" at bounding box center [519, 350] width 39 height 52
click at [520, 343] on button "Next image" at bounding box center [519, 350] width 39 height 52
click at [517, 20] on button "Close lightbox" at bounding box center [513, 16] width 26 height 23
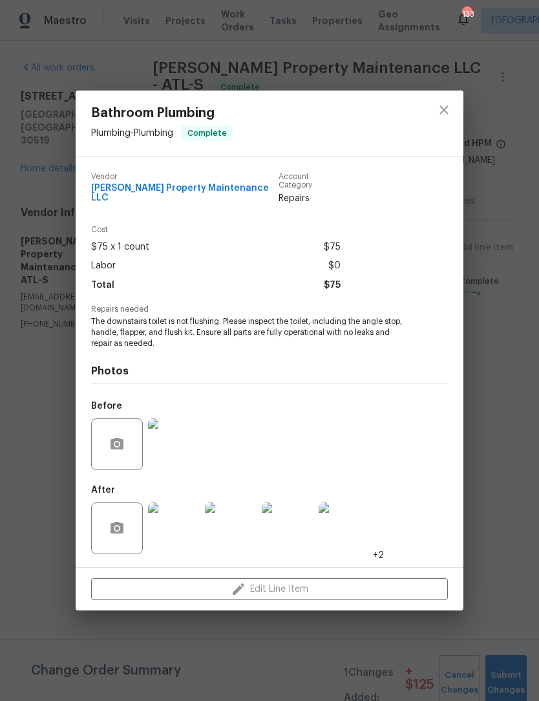
click at [297, 533] on img at bounding box center [288, 528] width 52 height 52
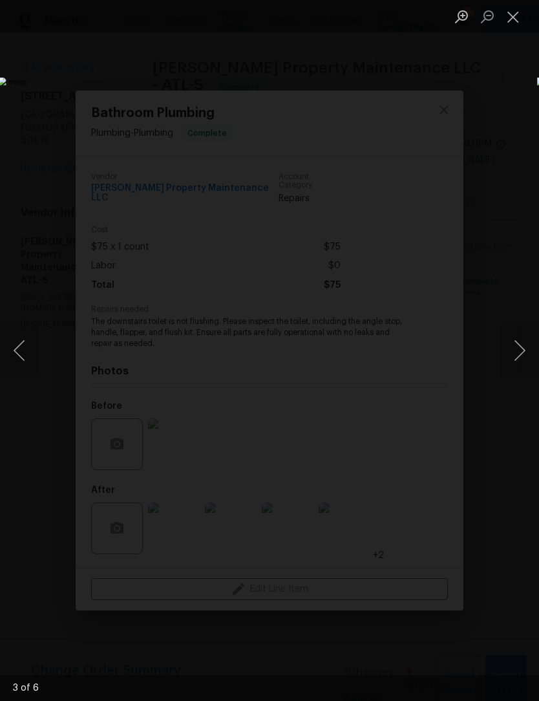
click at [517, 351] on button "Next image" at bounding box center [519, 350] width 39 height 52
click at [510, 354] on button "Next image" at bounding box center [519, 350] width 39 height 52
click at [521, 350] on button "Next image" at bounding box center [519, 350] width 39 height 52
click at [517, 23] on button "Close lightbox" at bounding box center [513, 16] width 26 height 23
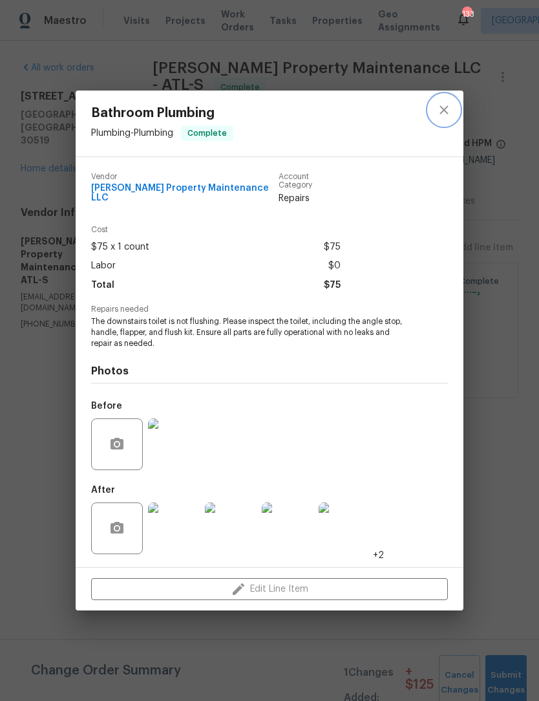
click at [445, 107] on icon "close" at bounding box center [444, 110] width 16 height 16
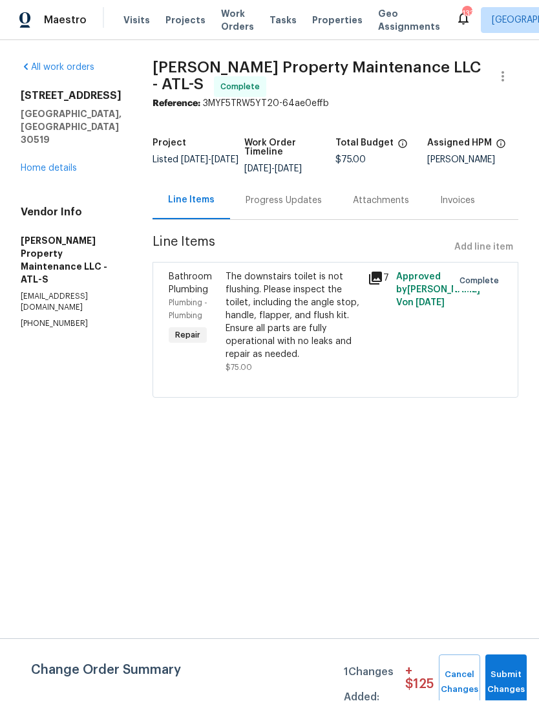
click at [62, 158] on div "All work orders 3519 Cast Palm Dr Buford, GA 30519 Home details Vendor Info Gle…" at bounding box center [71, 195] width 101 height 268
click at [48, 164] on link "Home details" at bounding box center [49, 168] width 56 height 9
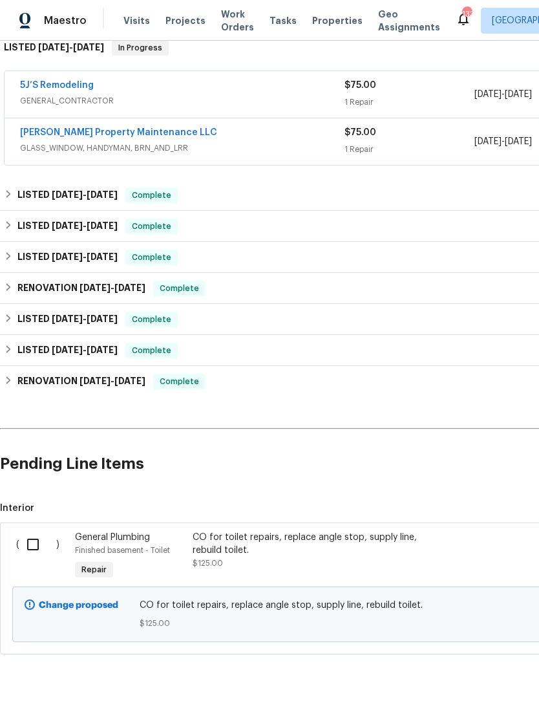
scroll to position [217, 0]
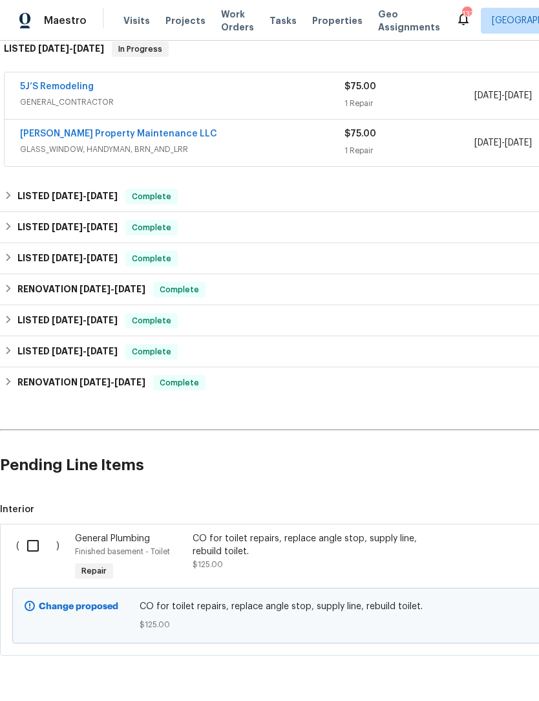
click at [243, 551] on div "CO for toilet repairs, replace angle stop, supply line, rebuild toilet." at bounding box center [307, 545] width 228 height 26
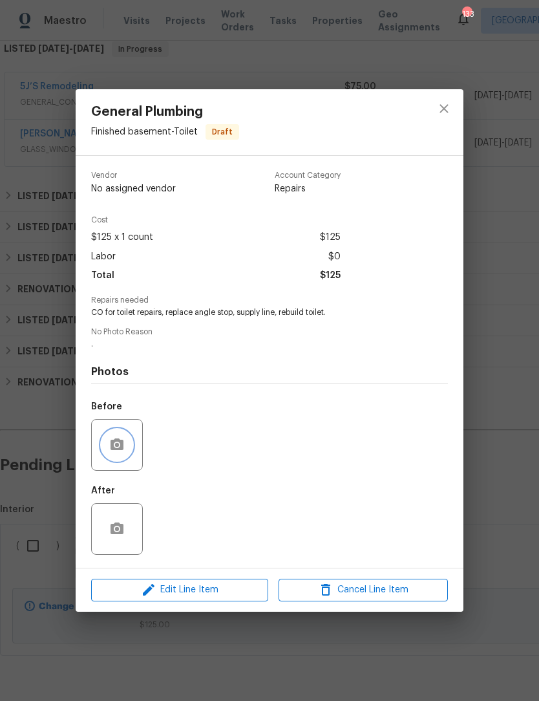
click at [114, 456] on button "button" at bounding box center [116, 444] width 31 height 31
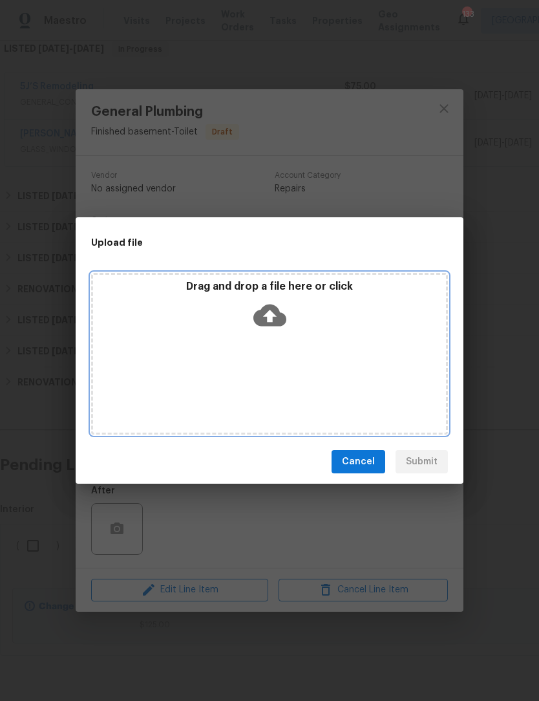
click at [274, 315] on icon at bounding box center [269, 315] width 33 height 33
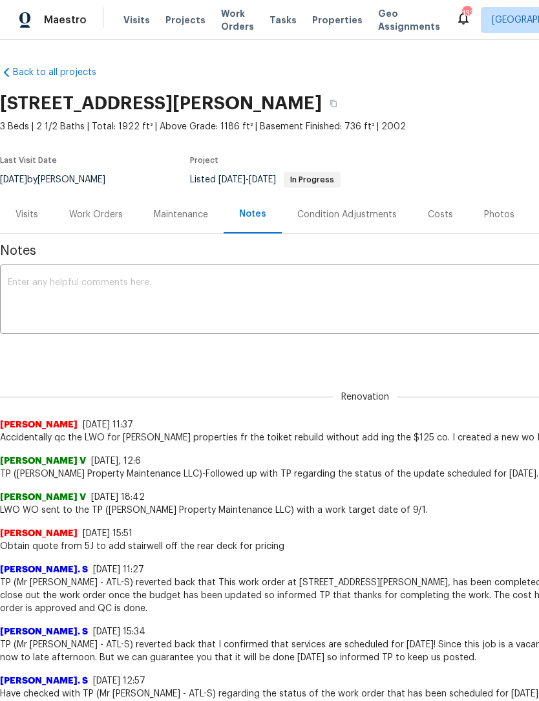
scroll to position [1, 0]
click at [99, 217] on div "Work Orders" at bounding box center [96, 214] width 54 height 13
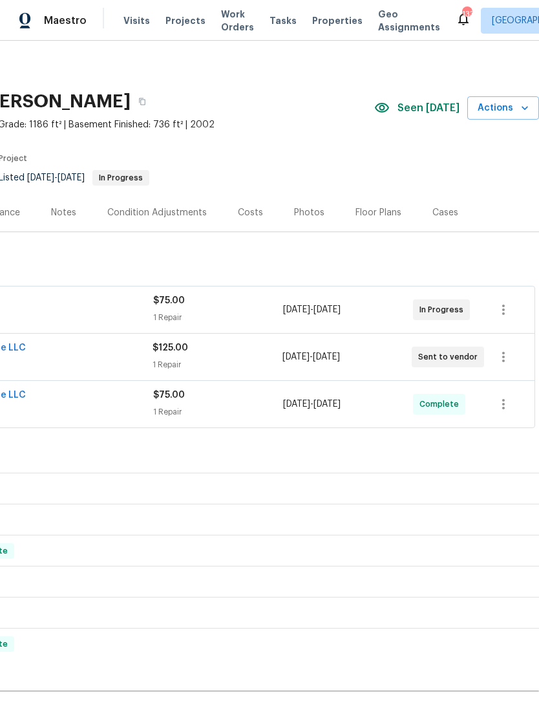
scroll to position [3, 191]
click at [501, 356] on icon "button" at bounding box center [504, 357] width 16 height 16
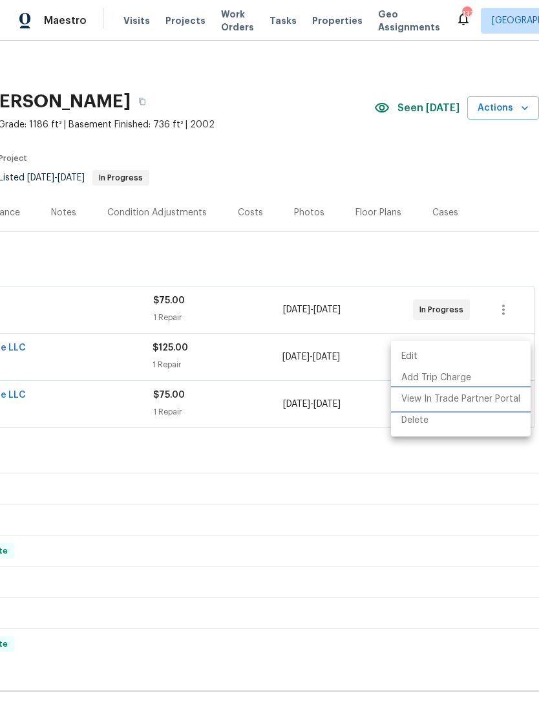
click at [469, 398] on li "View In Trade Partner Portal" at bounding box center [461, 398] width 140 height 21
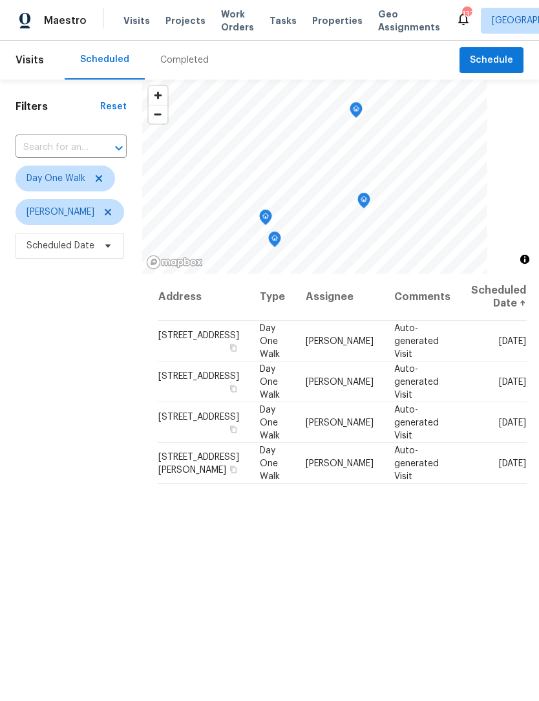
click at [87, 144] on input "text" at bounding box center [53, 148] width 75 height 20
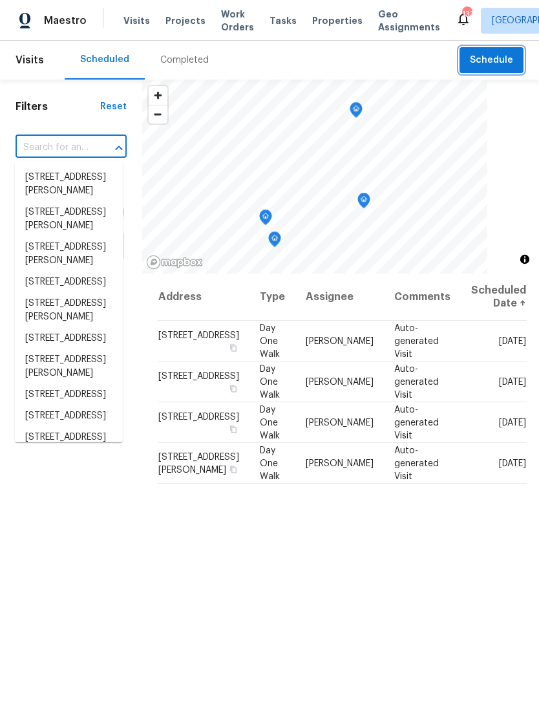
click at [492, 67] on span "Schedule" at bounding box center [491, 60] width 43 height 16
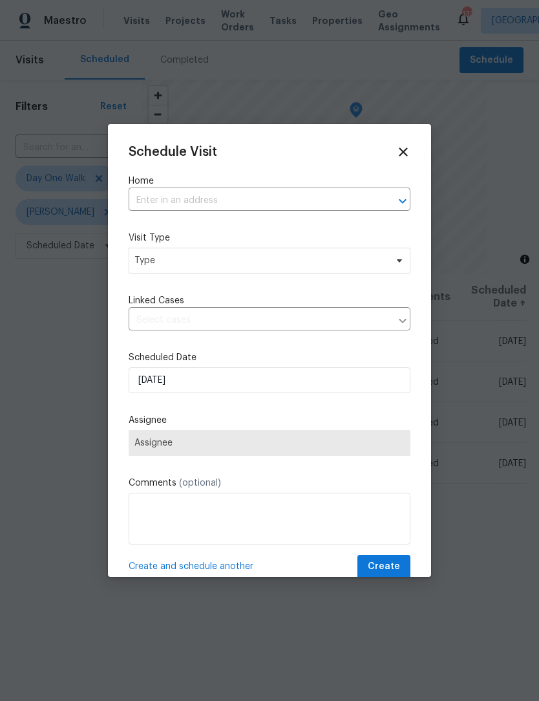
click at [229, 206] on input "text" at bounding box center [252, 201] width 246 height 20
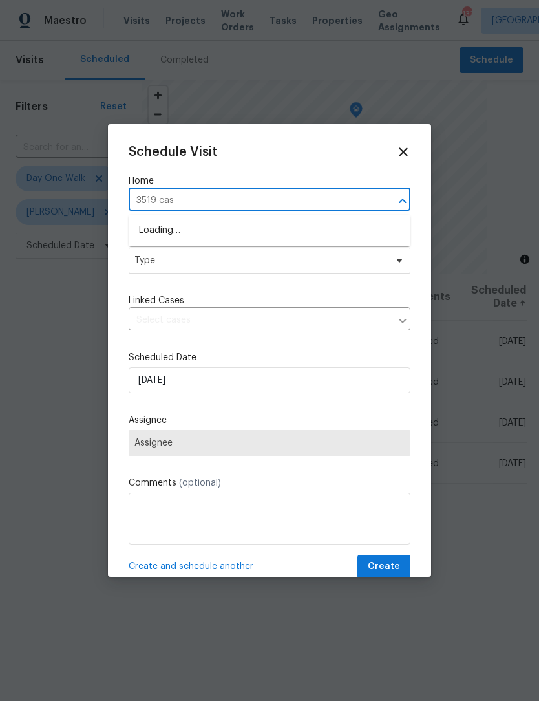
type input "3519 cast"
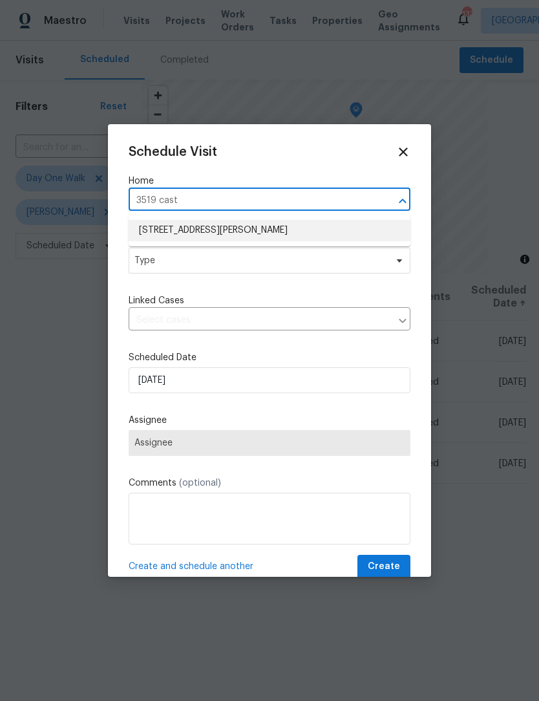
click at [228, 236] on li "[STREET_ADDRESS][PERSON_NAME]" at bounding box center [270, 230] width 282 height 21
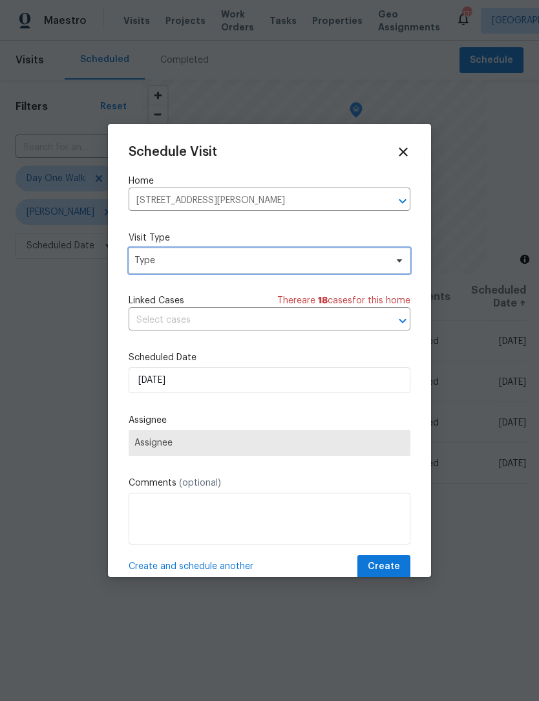
click at [396, 266] on icon at bounding box center [399, 260] width 10 height 10
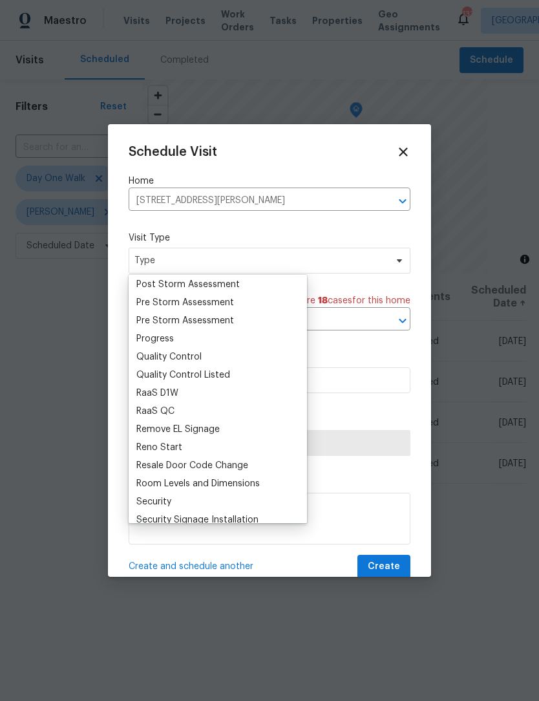
scroll to position [812, 0]
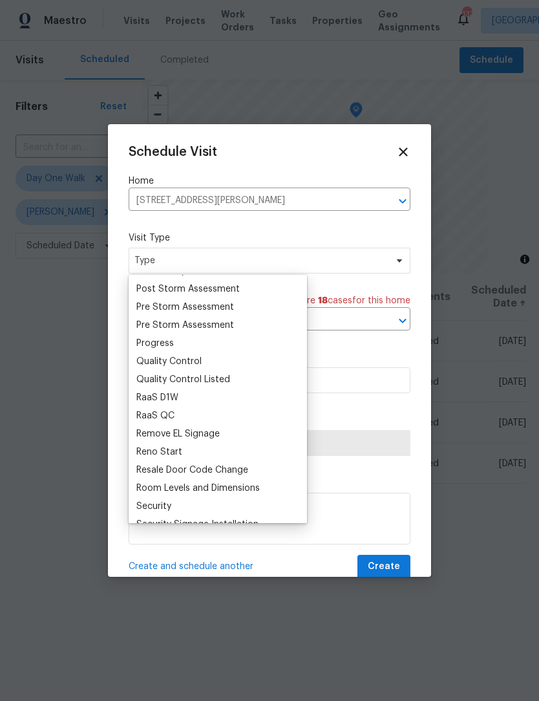
click at [171, 345] on div "Progress" at bounding box center [154, 343] width 37 height 13
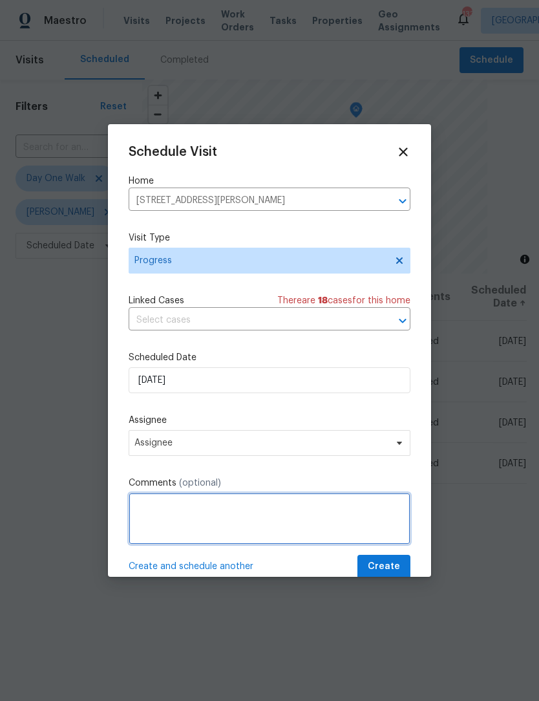
click at [279, 520] on textarea at bounding box center [270, 519] width 282 height 52
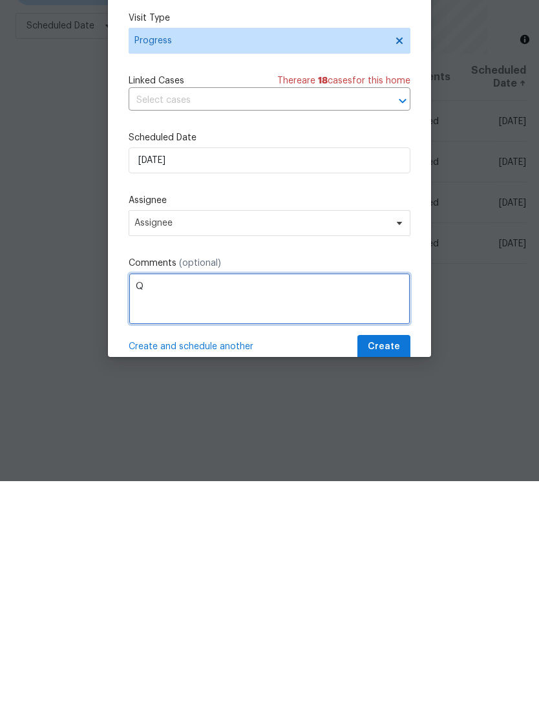
scroll to position [43, 0]
type textarea "Qc needed for plumbing repair"
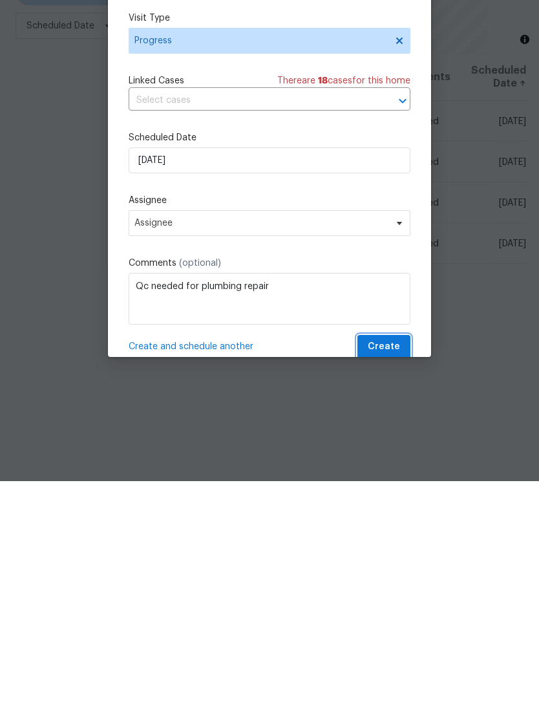
click at [398, 555] on button "Create" at bounding box center [383, 567] width 53 height 24
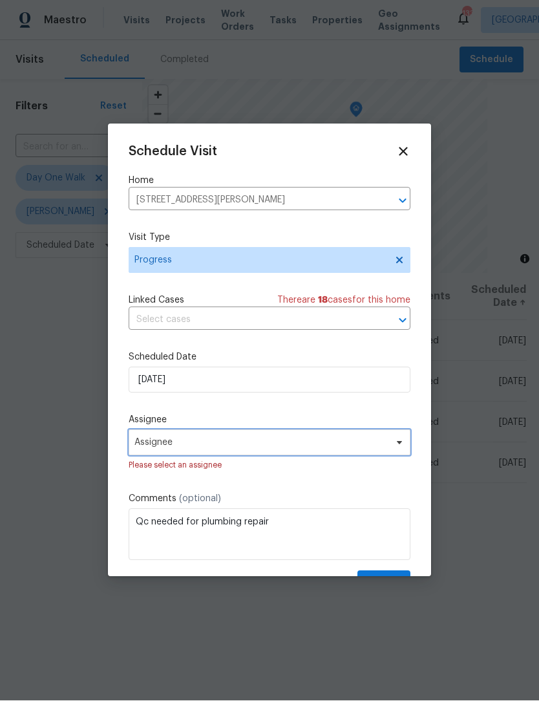
click at [395, 447] on icon at bounding box center [399, 443] width 10 height 10
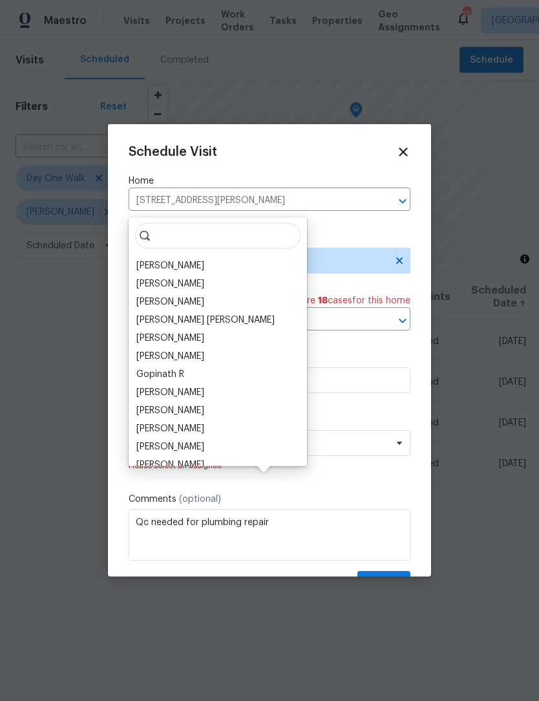
click at [178, 259] on div "[PERSON_NAME]" at bounding box center [170, 265] width 68 height 13
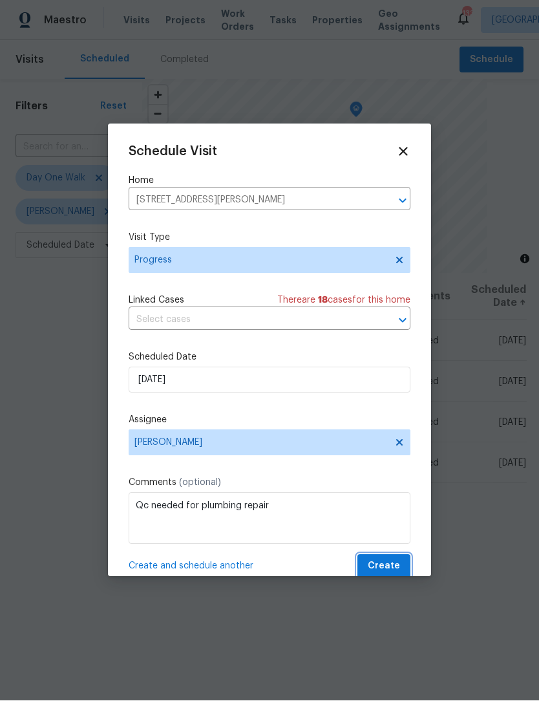
click at [388, 569] on span "Create" at bounding box center [384, 566] width 32 height 16
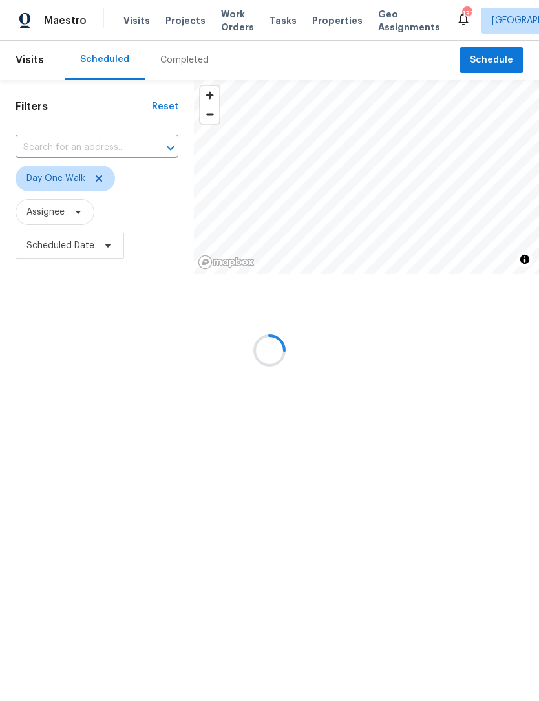
click at [503, 59] on div at bounding box center [269, 350] width 539 height 701
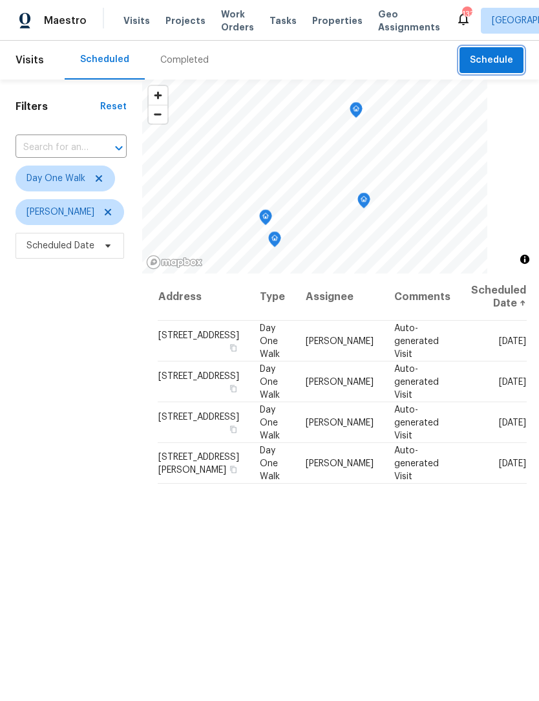
click at [495, 61] on span "Schedule" at bounding box center [491, 60] width 43 height 16
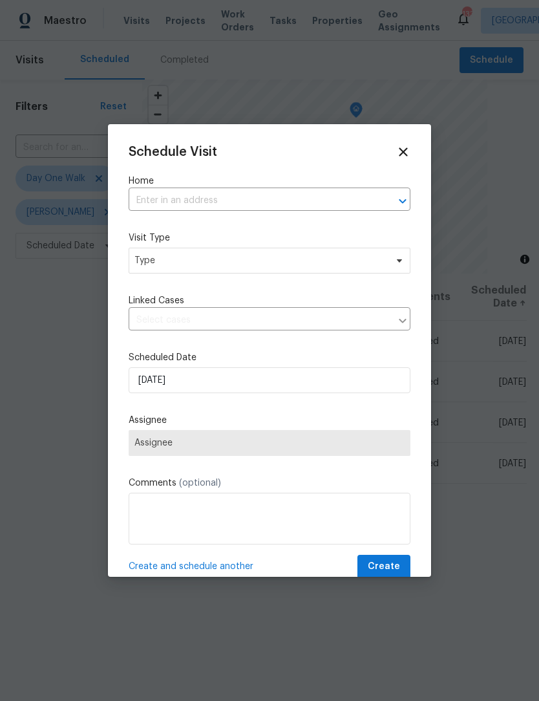
click at [237, 206] on input "text" at bounding box center [252, 201] width 246 height 20
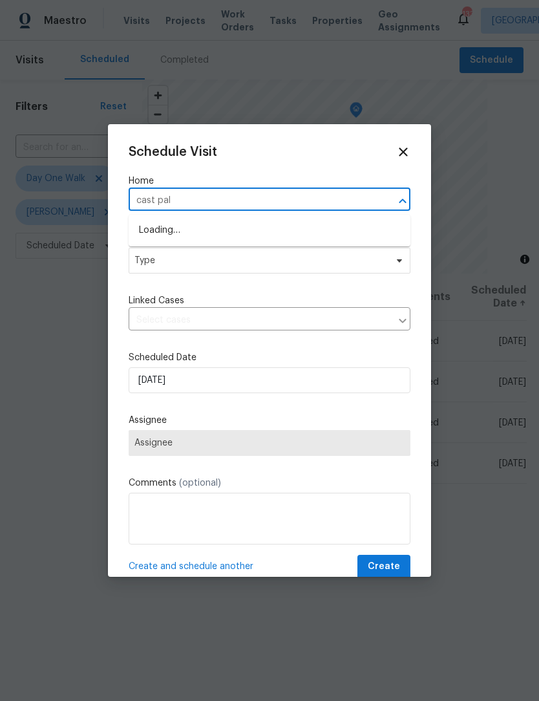
type input "cast palm"
click at [197, 225] on li "[STREET_ADDRESS][PERSON_NAME]" at bounding box center [270, 230] width 282 height 21
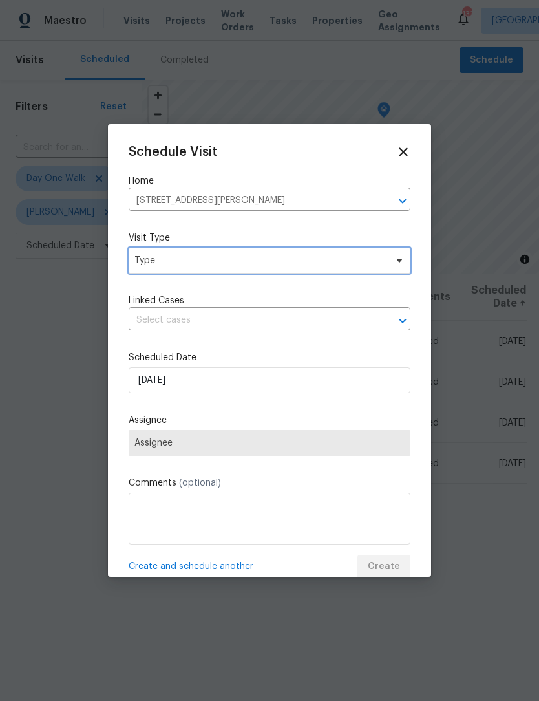
click at [401, 264] on icon at bounding box center [399, 260] width 10 height 10
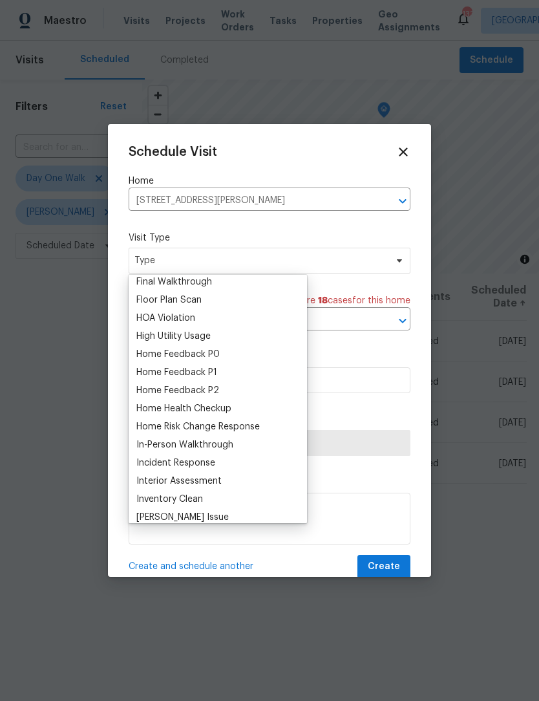
scroll to position [334, 0]
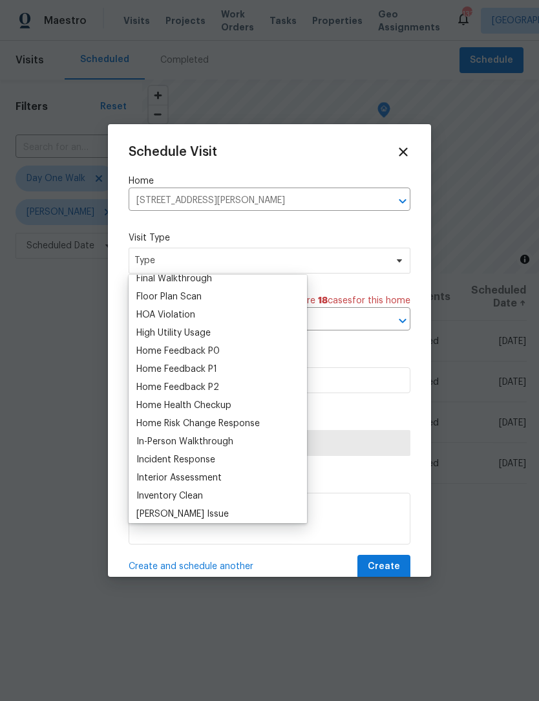
click at [231, 409] on div "Home Health Checkup" at bounding box center [183, 405] width 95 height 13
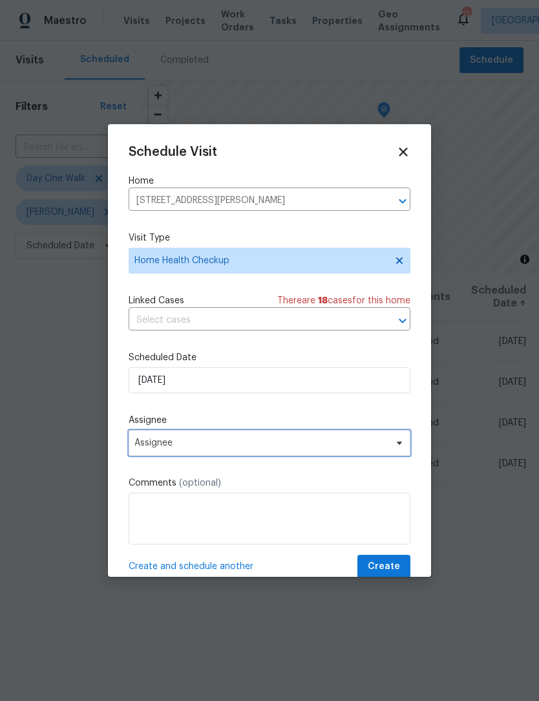
click at [396, 448] on icon at bounding box center [399, 443] width 10 height 10
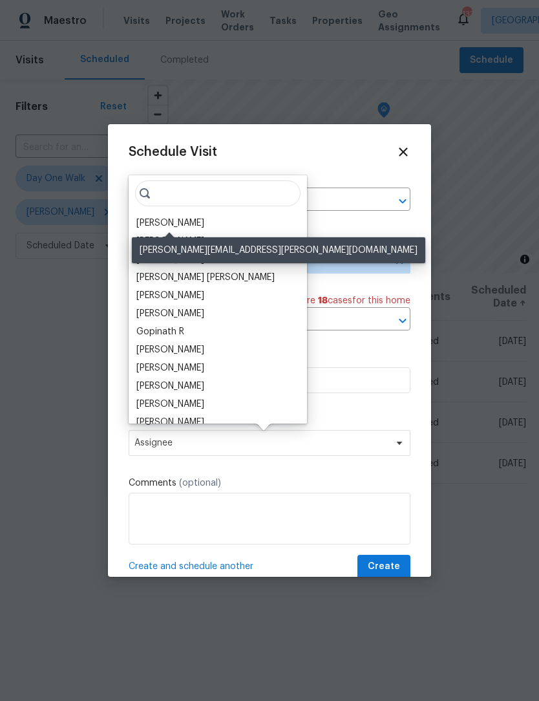
click at [199, 226] on div "[PERSON_NAME]" at bounding box center [170, 223] width 68 height 13
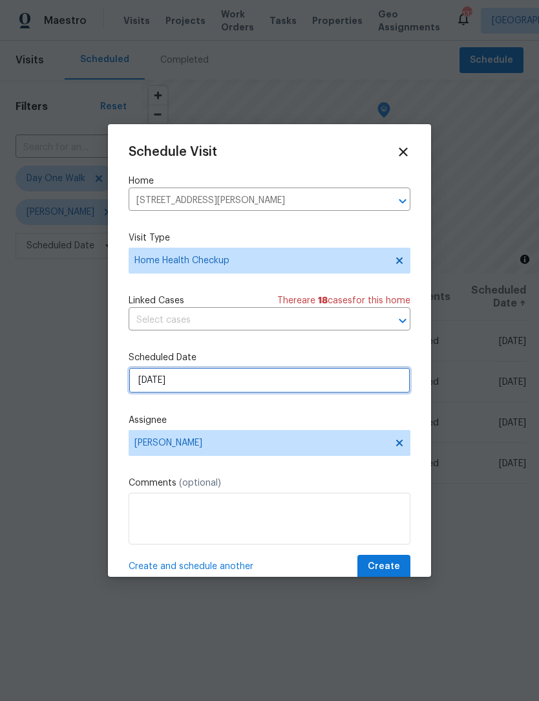
click at [229, 384] on input "[DATE]" at bounding box center [270, 380] width 282 height 26
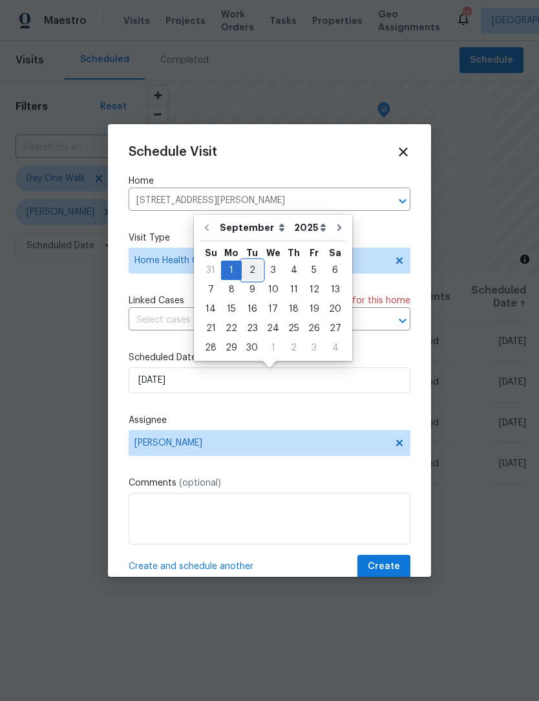
click at [253, 269] on div "2" at bounding box center [252, 270] width 21 height 18
type input "[DATE]"
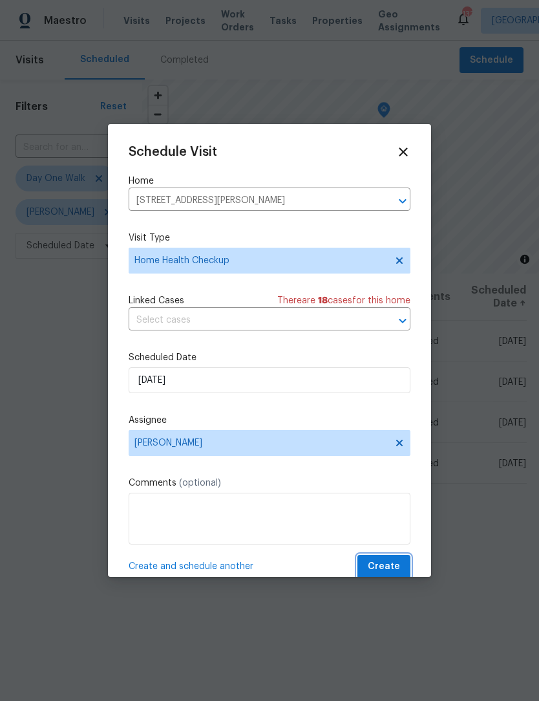
click at [398, 566] on span "Create" at bounding box center [384, 566] width 32 height 16
